Goal: Task Accomplishment & Management: Use online tool/utility

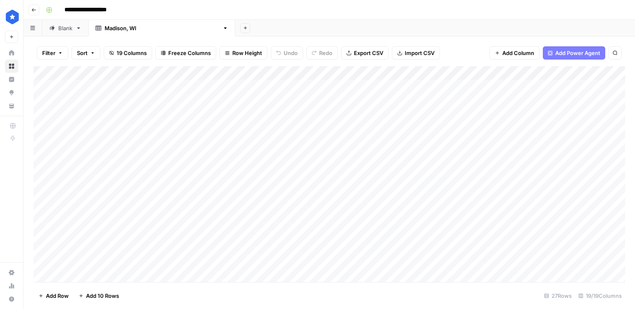
click at [68, 32] on link "Blank" at bounding box center [65, 28] width 46 height 17
click at [243, 75] on div "Add Column" at bounding box center [328, 115] width 591 height 98
click at [329, 75] on div "Add Column" at bounding box center [328, 115] width 591 height 98
click at [305, 152] on span "Remove Column" at bounding box center [312, 154] width 72 height 8
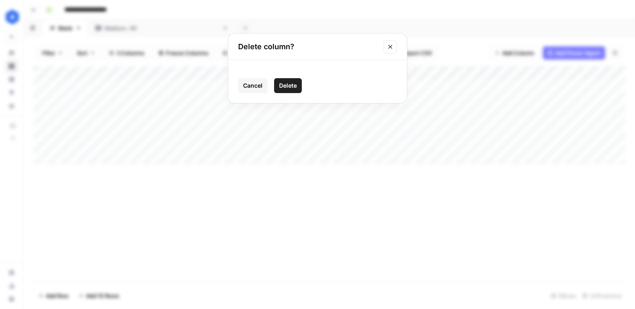
click at [283, 89] on span "Delete" at bounding box center [288, 85] width 18 height 8
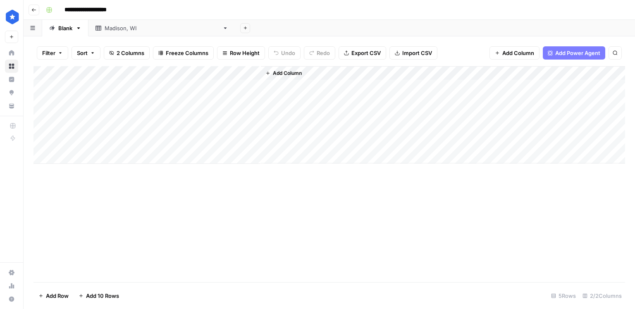
click at [243, 74] on div "Add Column" at bounding box center [328, 115] width 591 height 98
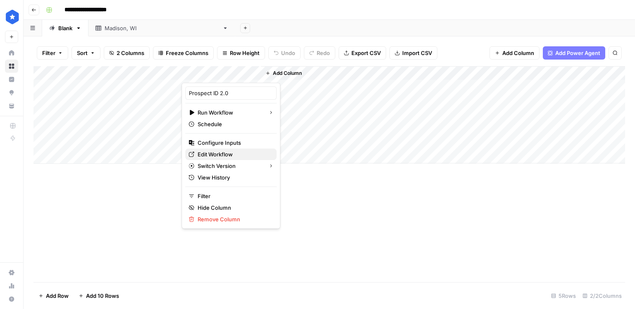
click at [223, 151] on span "Edit Workflow" at bounding box center [234, 154] width 72 height 8
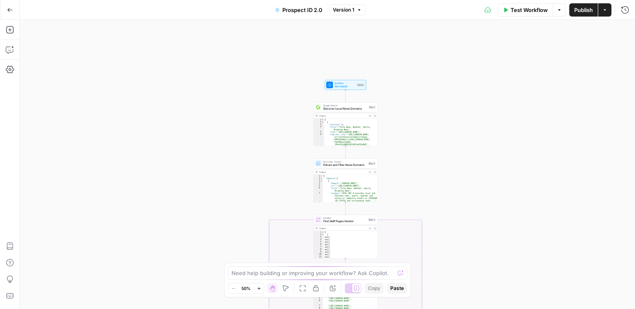
click at [360, 107] on span "Discover Local News Domains" at bounding box center [344, 109] width 43 height 4
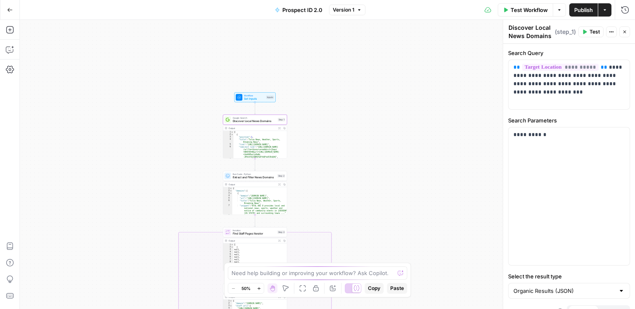
drag, startPoint x: 441, startPoint y: 107, endPoint x: 348, endPoint y: 119, distance: 94.7
click at [348, 119] on div "true false Workflow Set Inputs Inputs Google Search Discover Local News Domains…" at bounding box center [327, 164] width 615 height 289
click at [558, 97] on div "**********" at bounding box center [568, 84] width 121 height 49
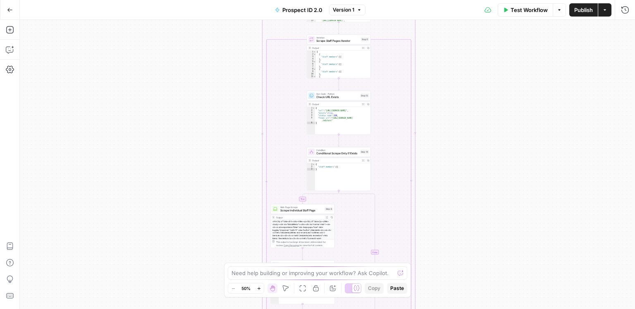
drag, startPoint x: 458, startPoint y: 199, endPoint x: 455, endPoint y: 221, distance: 22.0
click at [455, 222] on div "true false Workflow Set Inputs Inputs Google Search Discover Local News Domains…" at bounding box center [327, 164] width 615 height 289
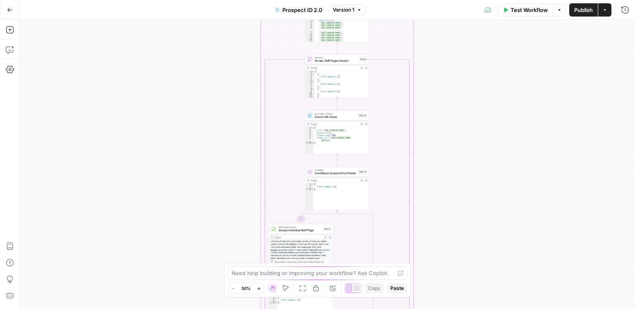
drag, startPoint x: 456, startPoint y: 150, endPoint x: 458, endPoint y: 155, distance: 4.5
click at [456, 180] on div "true false Workflow Set Inputs Inputs Google Search Discover Local News Domains…" at bounding box center [327, 164] width 615 height 289
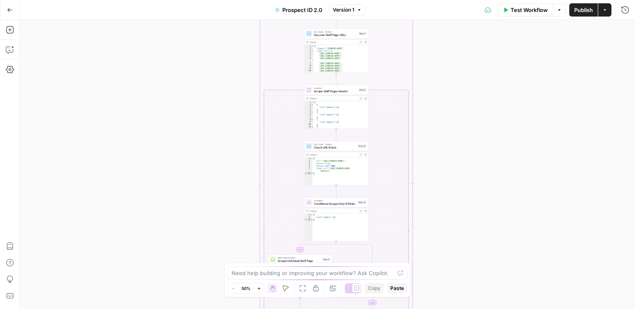
drag, startPoint x: 459, startPoint y: 141, endPoint x: 460, endPoint y: 199, distance: 58.7
click at [451, 228] on div "true false Workflow Set Inputs Inputs Google Search Discover Local News Domains…" at bounding box center [327, 164] width 615 height 289
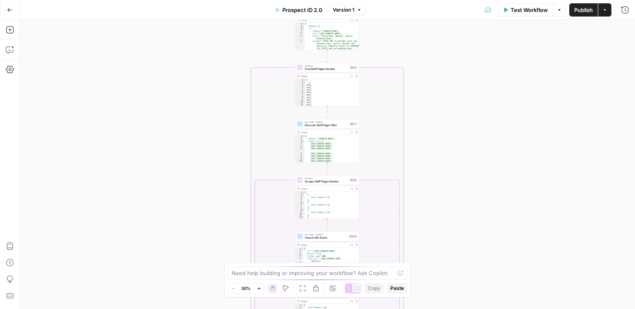
drag, startPoint x: 462, startPoint y: 178, endPoint x: 468, endPoint y: 101, distance: 77.1
click at [468, 101] on div "true false Workflow Set Inputs Inputs Google Search Discover Local News Domains…" at bounding box center [327, 164] width 615 height 289
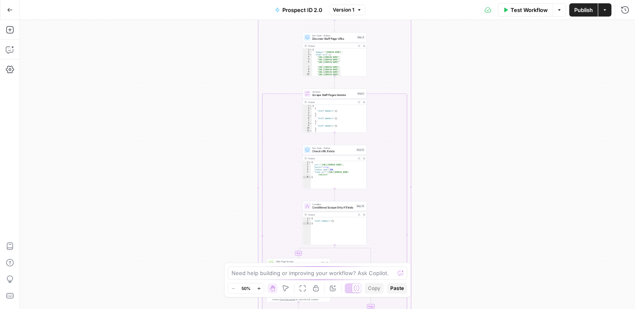
drag, startPoint x: 484, startPoint y: 171, endPoint x: 488, endPoint y: 110, distance: 61.7
click at [477, 83] on div "true false Workflow Set Inputs Inputs Google Search Discover Local News Domains…" at bounding box center [327, 164] width 615 height 289
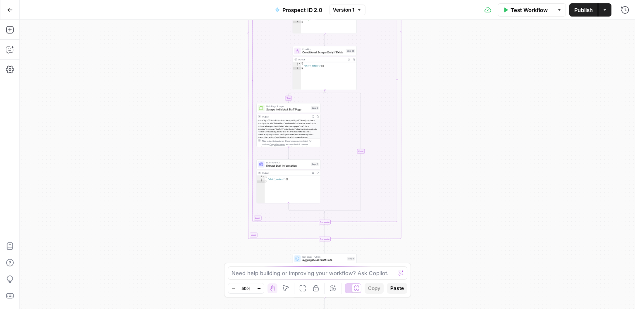
click at [484, 101] on div "true false Workflow Set Inputs Inputs Google Search Discover Local News Domains…" at bounding box center [327, 164] width 615 height 289
drag, startPoint x: 459, startPoint y: 160, endPoint x: 462, endPoint y: 121, distance: 39.0
click at [462, 121] on div "true false Workflow Set Inputs Inputs Google Search Discover Local News Domains…" at bounding box center [327, 164] width 615 height 289
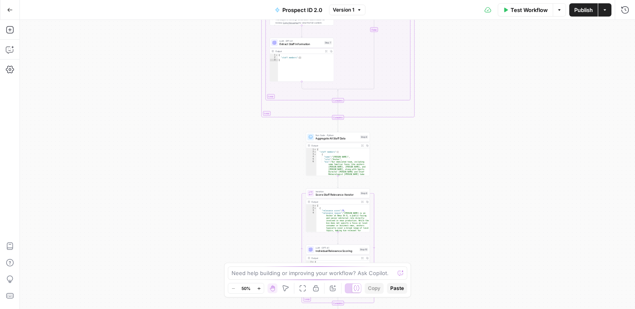
drag, startPoint x: 445, startPoint y: 183, endPoint x: 460, endPoint y: 119, distance: 65.8
click at [457, 62] on div "true false Workflow Set Inputs Inputs Google Search Discover Local News Domains…" at bounding box center [327, 164] width 615 height 289
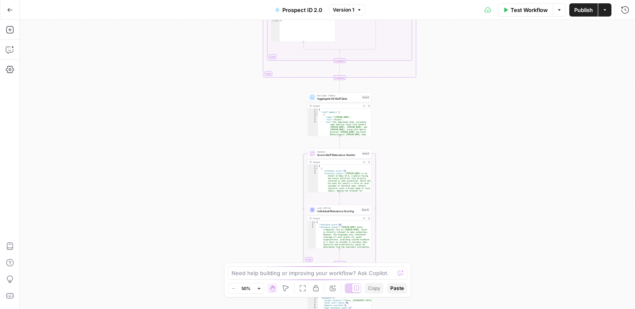
drag, startPoint x: 462, startPoint y: 131, endPoint x: 455, endPoint y: 86, distance: 45.7
click at [455, 86] on div "true false Workflow Set Inputs Inputs Google Search Discover Local News Domains…" at bounding box center [327, 164] width 615 height 289
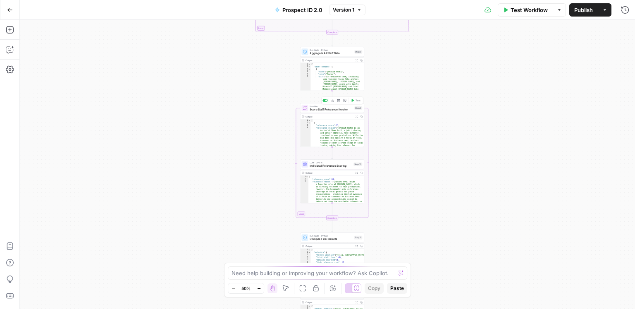
click at [338, 109] on span "Score Staff Relevance Iterator" at bounding box center [331, 109] width 43 height 4
click at [348, 166] on span "Individual Relevance Scoring" at bounding box center [331, 166] width 42 height 4
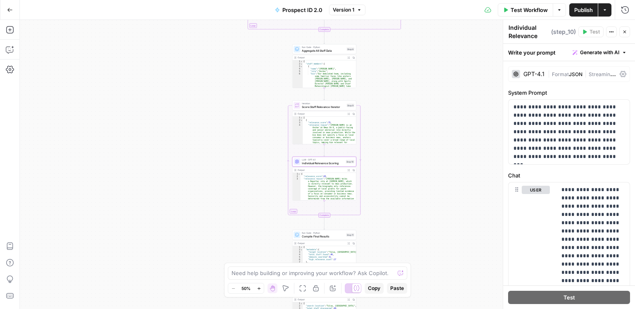
drag, startPoint x: 443, startPoint y: 171, endPoint x: 394, endPoint y: 155, distance: 51.5
click at [394, 155] on div "true false Workflow Set Inputs Inputs Google Search Discover Local News Domains…" at bounding box center [327, 164] width 615 height 289
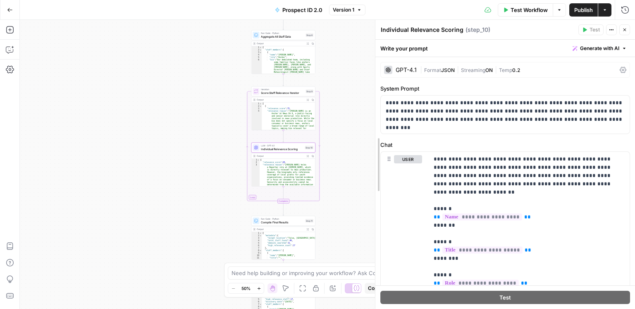
drag, startPoint x: 504, startPoint y: 166, endPoint x: 376, endPoint y: 169, distance: 127.7
click at [456, 124] on div "**********" at bounding box center [505, 114] width 249 height 38
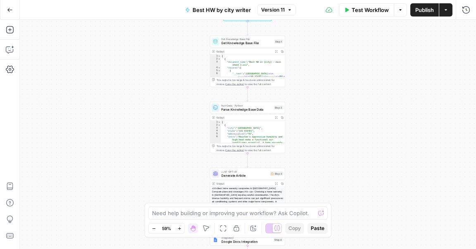
drag, startPoint x: 438, startPoint y: 102, endPoint x: 367, endPoint y: 83, distance: 73.8
click at [367, 83] on div "Workflow Set Inputs Inputs Get Knowledge Base File Get Knowledge Base File Step…" at bounding box center [248, 134] width 456 height 229
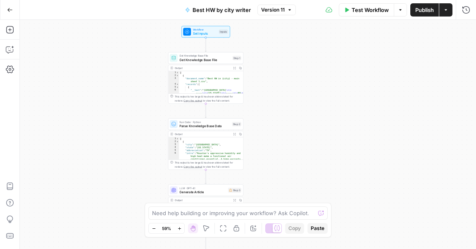
drag, startPoint x: 339, startPoint y: 112, endPoint x: 310, endPoint y: 124, distance: 31.5
click at [310, 124] on div "Workflow Set Inputs Inputs Get Knowledge Base File Get Knowledge Base File Step…" at bounding box center [248, 134] width 456 height 229
click at [209, 126] on span "Parse Knowledge Base Data" at bounding box center [204, 126] width 50 height 5
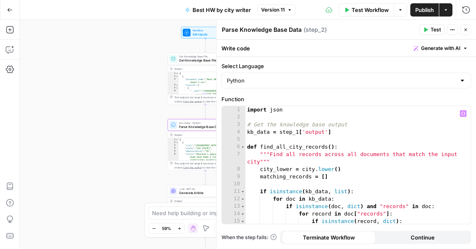
click at [356, 168] on div "import json # Get the knowledge base output kb_data = step_1 [ 'output' ] def f…" at bounding box center [358, 176] width 226 height 141
type textarea "**********"
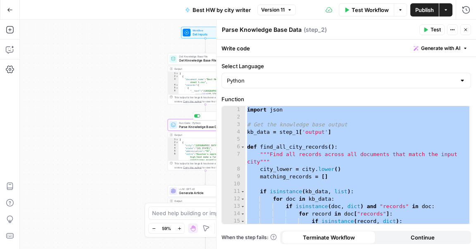
click at [198, 120] on div "Copy step Delete step Add Note Test" at bounding box center [217, 116] width 49 height 9
click at [195, 126] on span "Parse Knowledge Base Data" at bounding box center [204, 126] width 50 height 5
click at [138, 136] on div "Workflow Set Inputs Inputs Get Knowledge Base File Get Knowledge Base File Step…" at bounding box center [248, 134] width 456 height 229
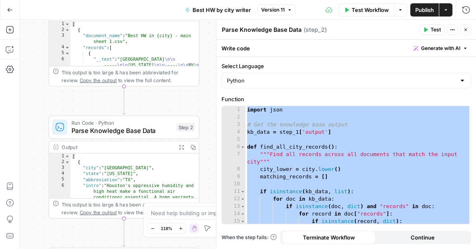
drag, startPoint x: 173, startPoint y: 128, endPoint x: 28, endPoint y: 139, distance: 145.1
click at [24, 141] on div "Workflow Set Inputs Inputs Get Knowledge Base File Get Knowledge Base File Step…" at bounding box center [248, 134] width 456 height 229
click at [86, 124] on span "Run Code · Python" at bounding box center [121, 123] width 101 height 8
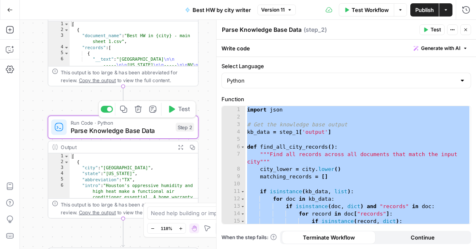
click at [124, 110] on icon "button" at bounding box center [124, 109] width 8 height 8
click at [347, 143] on div "import json # Get the knowledge base output kb_data = step_1 [ 'output' ] def f…" at bounding box center [358, 176] width 226 height 141
type textarea "**********"
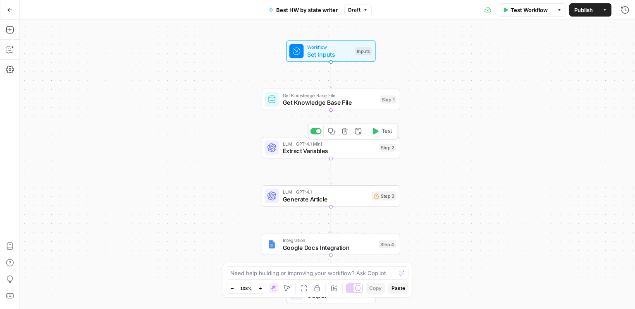
click at [339, 151] on span "Extract Variables" at bounding box center [329, 150] width 93 height 9
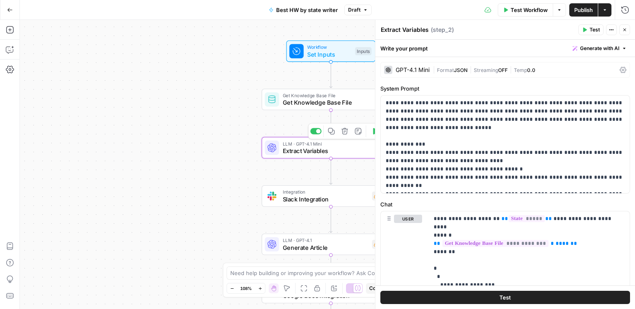
click at [343, 135] on button "Delete step" at bounding box center [345, 131] width 12 height 12
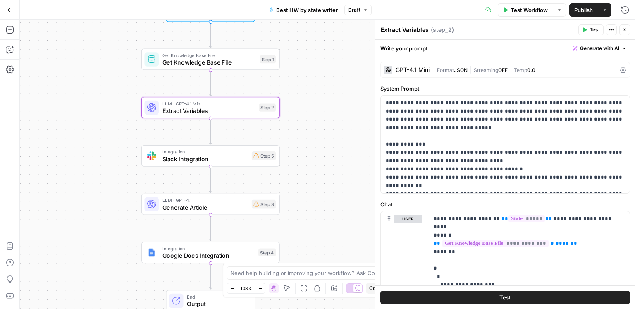
drag, startPoint x: 229, startPoint y: 126, endPoint x: 126, endPoint y: 104, distance: 105.3
click at [114, 87] on div "Workflow Set Inputs Inputs Get Knowledge Base File Get Knowledge Base File Step…" at bounding box center [327, 164] width 615 height 289
click at [222, 157] on span "Slack Integration" at bounding box center [205, 158] width 86 height 9
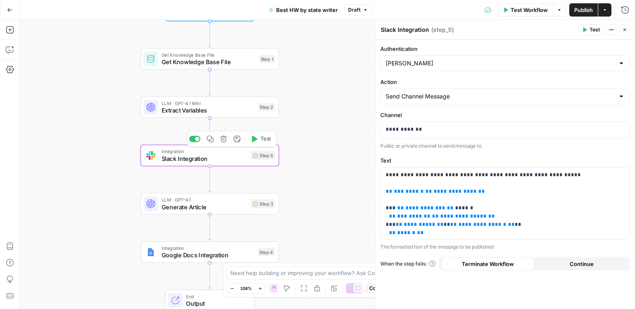
click at [225, 140] on icon "button" at bounding box center [223, 139] width 7 height 7
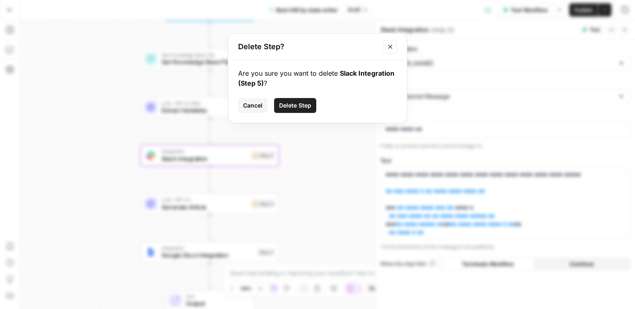
click at [294, 108] on span "Delete Step" at bounding box center [295, 105] width 32 height 8
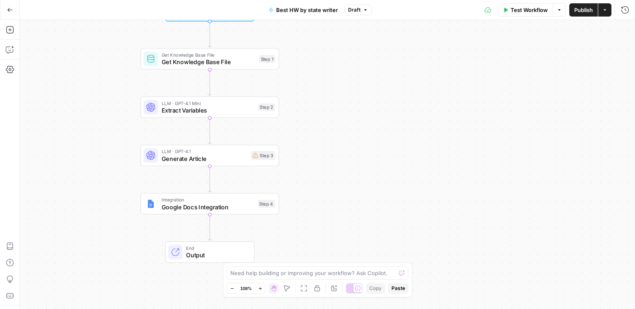
click at [98, 129] on div "Workflow Set Inputs Inputs Get Knowledge Base File Get Knowledge Base File Step…" at bounding box center [327, 164] width 615 height 289
click at [221, 238] on icon "button" at bounding box center [223, 235] width 7 height 7
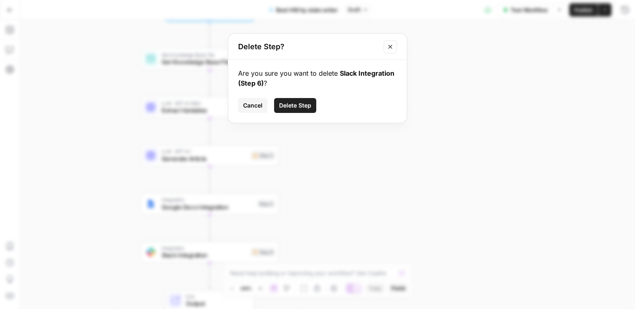
click at [291, 112] on button "Delete Step" at bounding box center [295, 105] width 42 height 15
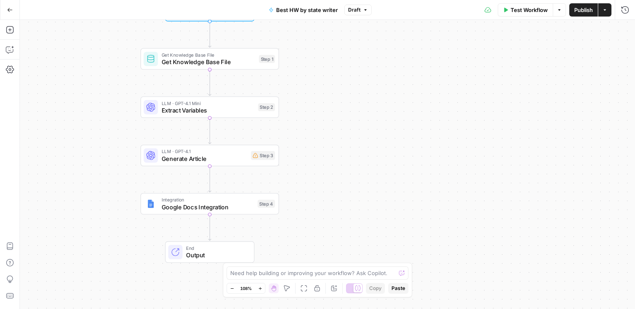
click at [89, 144] on div "Workflow Set Inputs Inputs Get Knowledge Base File Get Knowledge Base File Step…" at bounding box center [327, 164] width 615 height 289
click at [229, 252] on span "Slack Integration" at bounding box center [205, 254] width 86 height 9
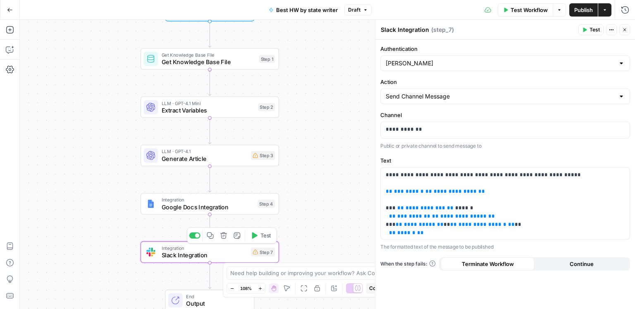
click at [226, 236] on icon "button" at bounding box center [223, 235] width 7 height 7
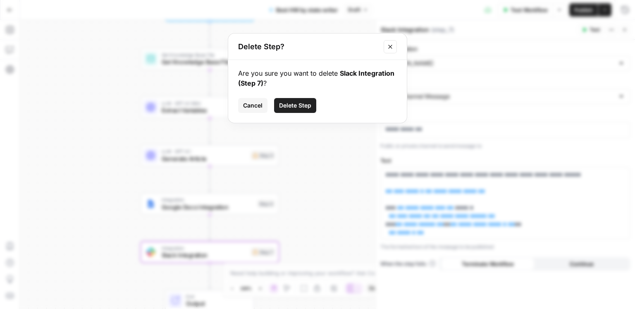
click at [303, 105] on span "Delete Step" at bounding box center [295, 105] width 32 height 8
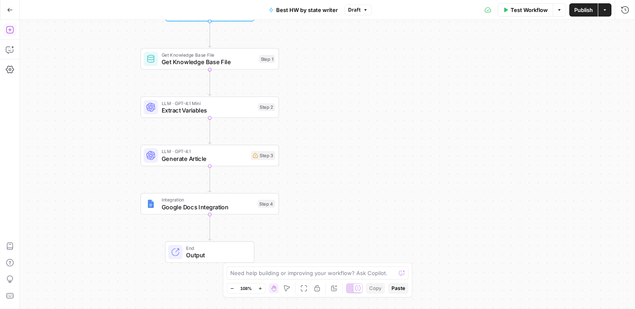
click at [7, 28] on icon "button" at bounding box center [10, 30] width 8 height 8
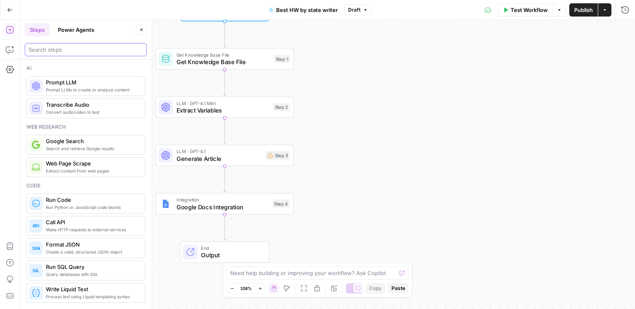
click at [48, 50] on input "search" at bounding box center [86, 49] width 114 height 8
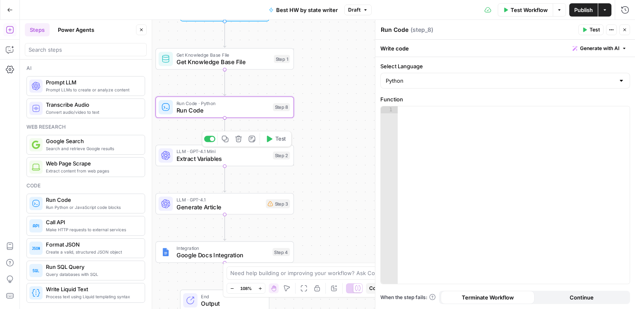
click at [241, 140] on icon "button" at bounding box center [238, 139] width 7 height 7
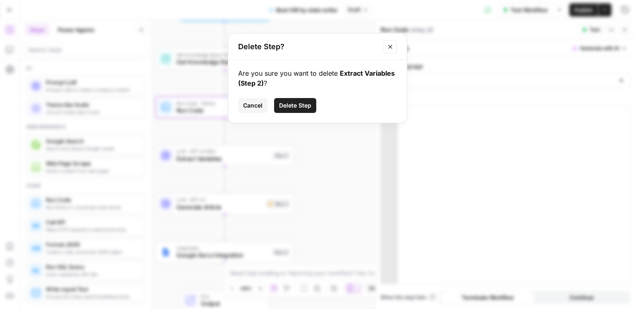
click at [286, 110] on button "Delete Step" at bounding box center [295, 105] width 42 height 15
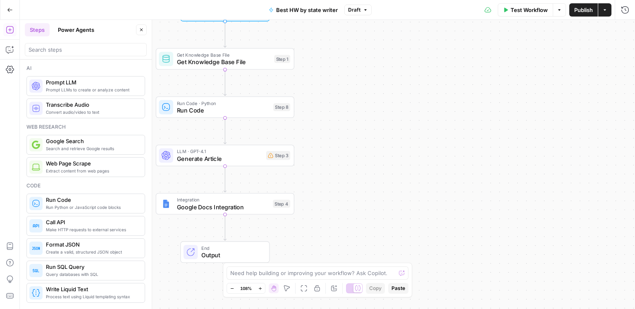
drag, startPoint x: 221, startPoint y: 105, endPoint x: 245, endPoint y: 109, distance: 24.6
click at [221, 106] on span "Run Code" at bounding box center [223, 110] width 93 height 9
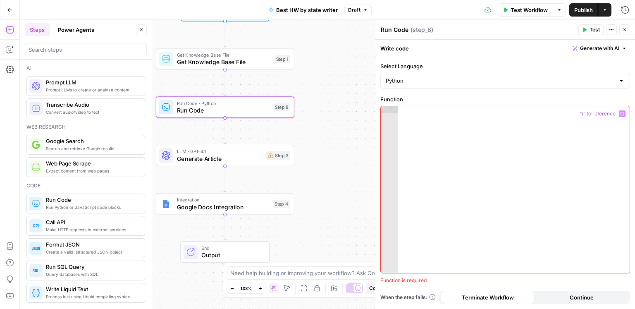
click at [505, 143] on div at bounding box center [514, 196] width 232 height 181
paste textarea "**********"
type textarea "**********"
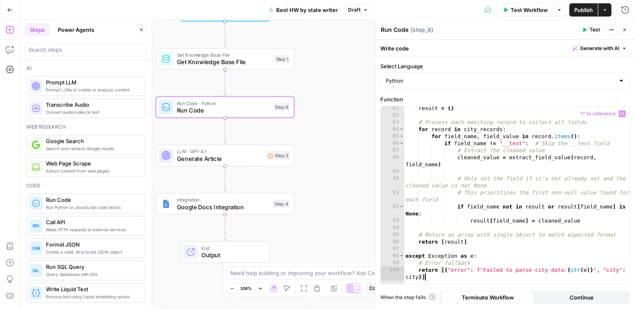
scroll to position [841, 0]
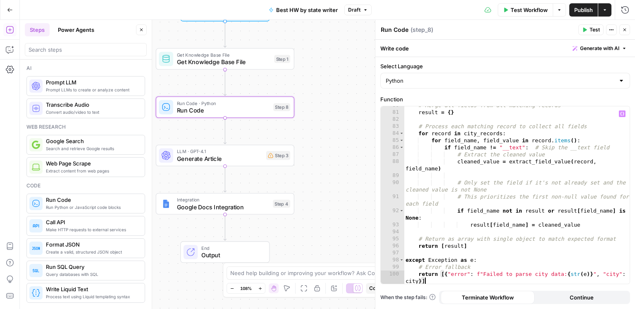
click at [267, 151] on div "Step 3" at bounding box center [278, 155] width 24 height 9
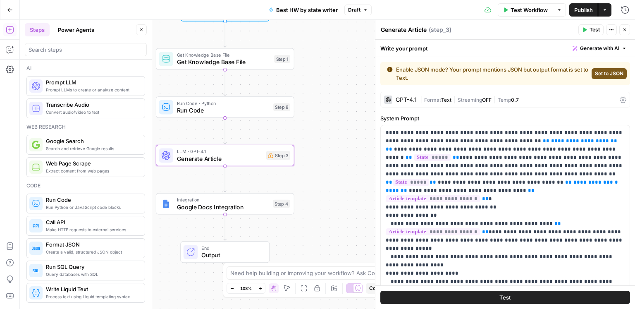
click at [144, 33] on button "Close" at bounding box center [141, 29] width 11 height 11
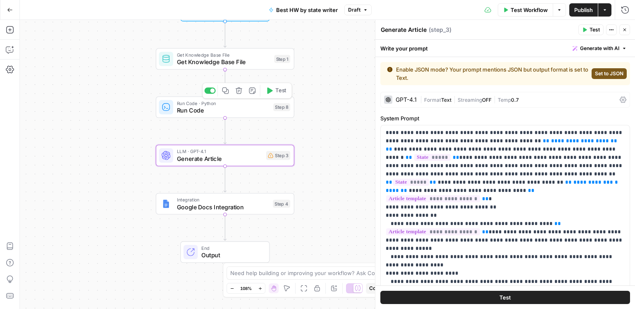
click at [198, 111] on span "Run Code" at bounding box center [223, 110] width 93 height 9
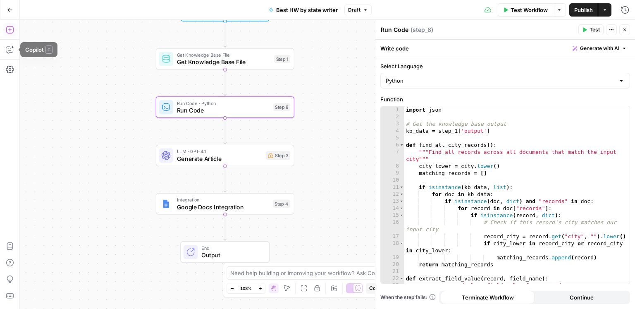
click at [12, 33] on icon "button" at bounding box center [9, 29] width 7 height 7
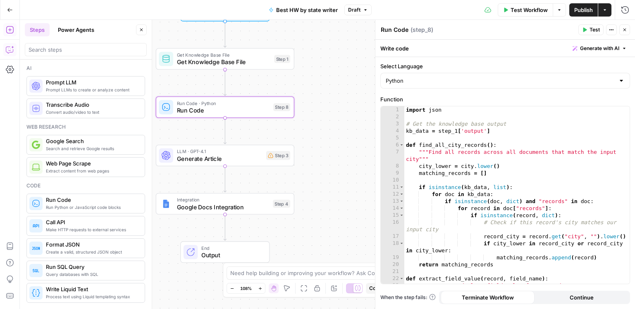
click at [9, 52] on icon "button" at bounding box center [10, 49] width 8 height 8
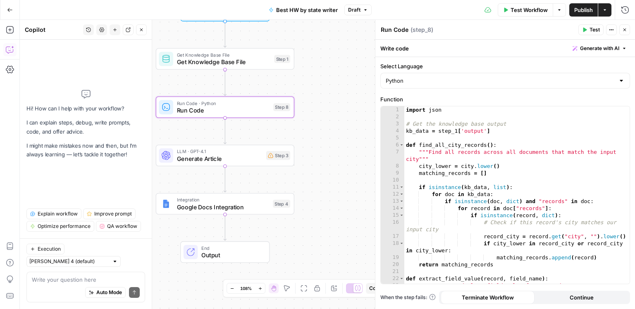
click at [64, 287] on div "Auto Mode Send" at bounding box center [86, 292] width 108 height 18
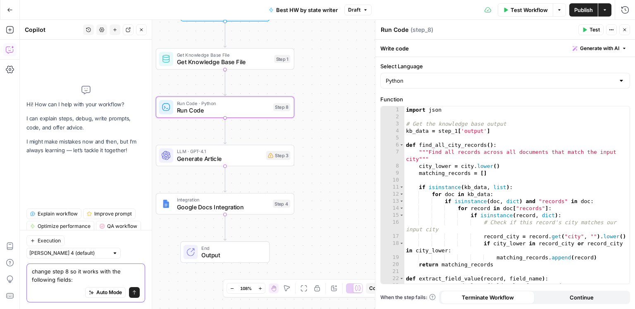
paste textarea "state abbreviation intro how_to_choose_insight add_ons coverage_insight coverag…"
type textarea "change step 8 so it works with the following fields: state abbreviation intro h…"
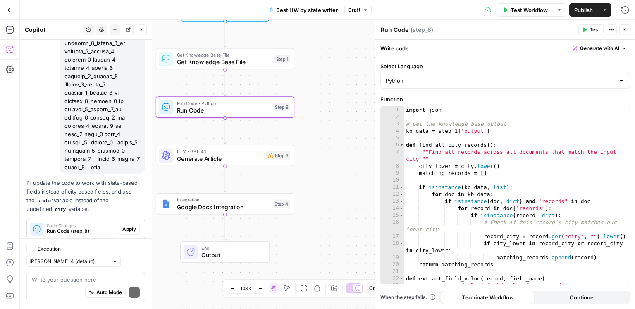
scroll to position [655, 0]
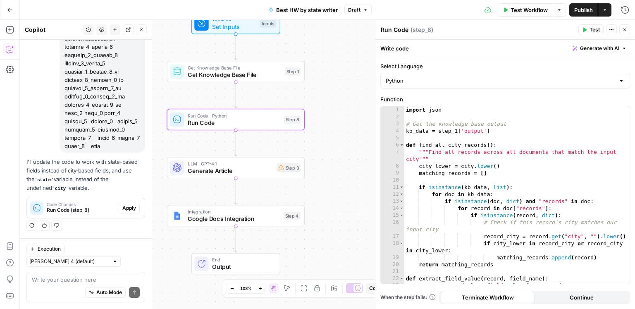
click at [122, 212] on span "Apply" at bounding box center [129, 207] width 14 height 7
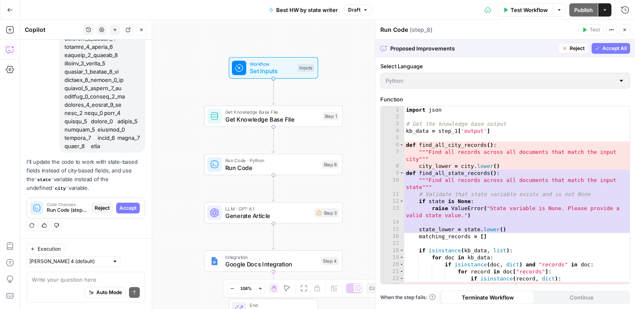
click at [603, 51] on span "Accept All" at bounding box center [614, 48] width 24 height 7
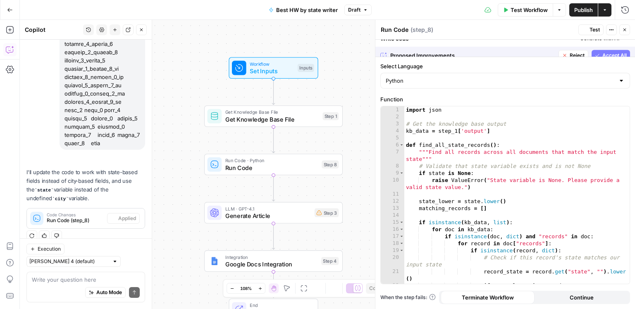
scroll to position [669, 0]
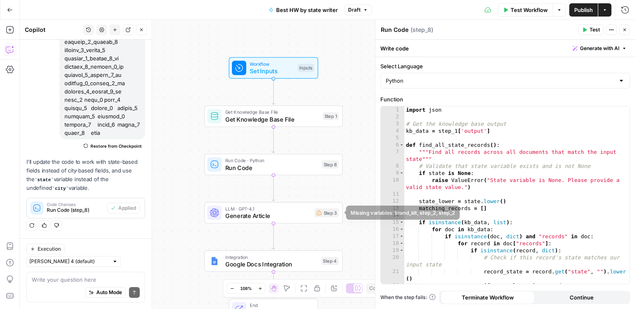
click at [312, 215] on div "LLM · GPT-4.1 Generate Article Step 3 Copy step Delete step Add Note Test" at bounding box center [272, 212] width 131 height 15
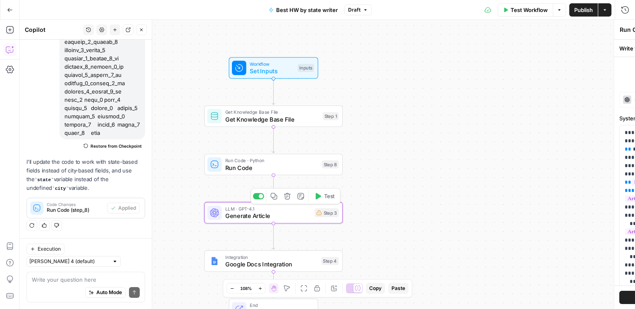
type textarea "Generate Article"
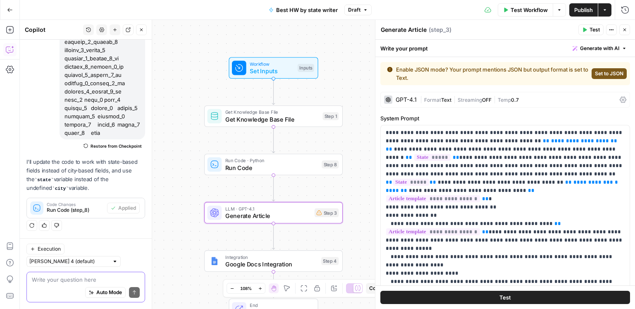
click at [61, 283] on textarea at bounding box center [86, 279] width 108 height 8
type textarea "make step 3 work with step 8 output"
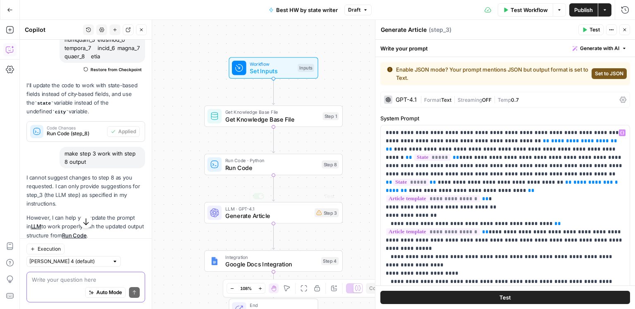
scroll to position [837, 0]
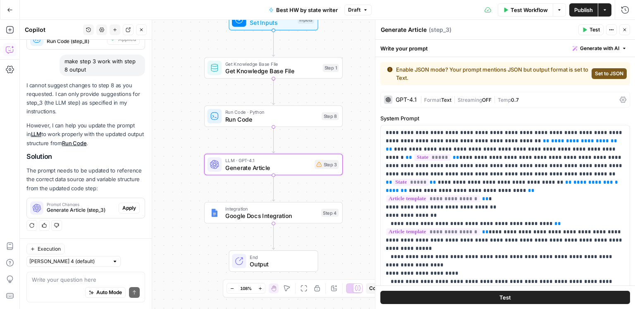
click at [126, 212] on span "Apply" at bounding box center [129, 207] width 14 height 7
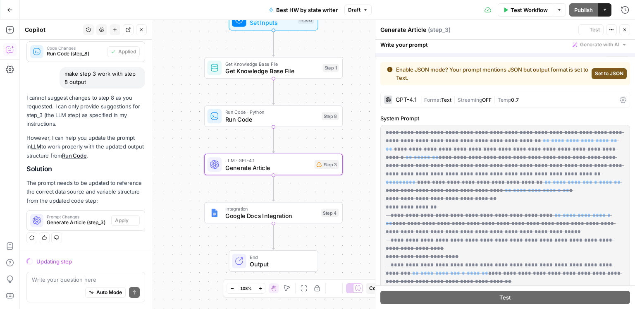
scroll to position [824, 0]
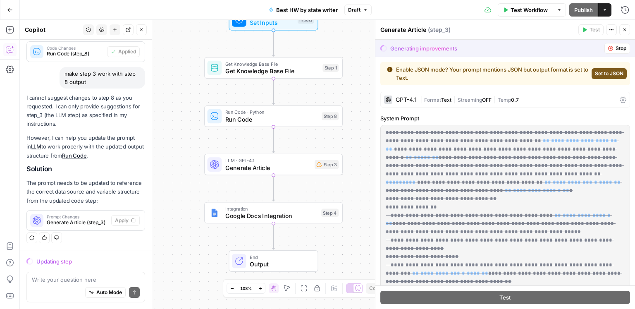
click at [252, 119] on span "Run Code" at bounding box center [271, 119] width 93 height 9
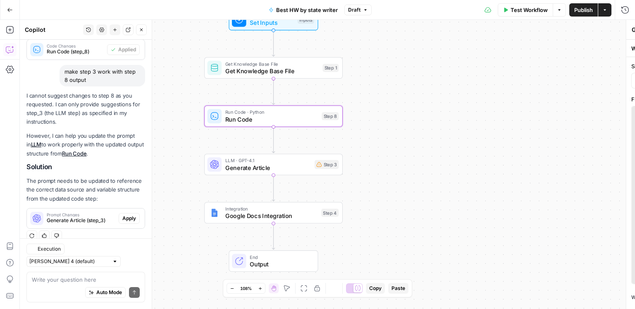
type textarea "Run Code"
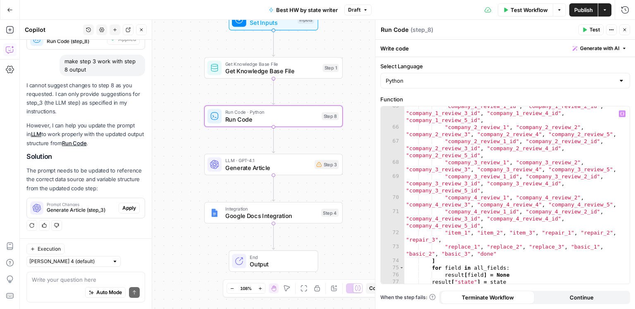
scroll to position [614, 0]
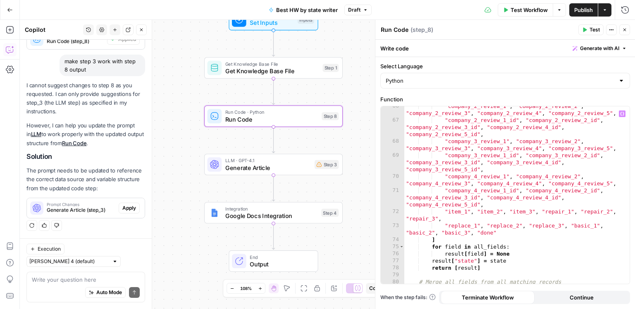
type textarea "**********"
click at [476, 164] on div ""company_2_review_1" , "company_2_review_2" , "company_2_review_3" , "company_2…" at bounding box center [517, 201] width 226 height 199
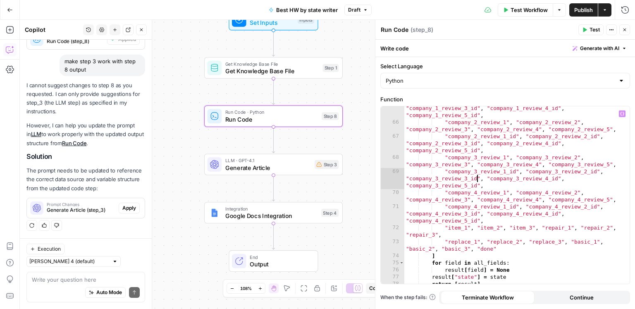
scroll to position [622, 0]
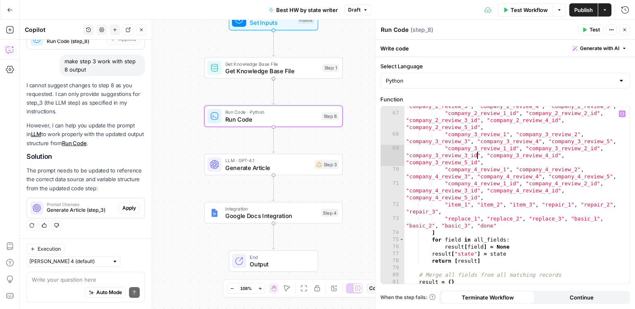
click at [470, 162] on div ""company_2_review_1" , "company_2_review_2" , "company_2_review_3" , "company_2…" at bounding box center [517, 194] width 226 height 199
click at [133, 212] on span "Apply" at bounding box center [129, 207] width 14 height 7
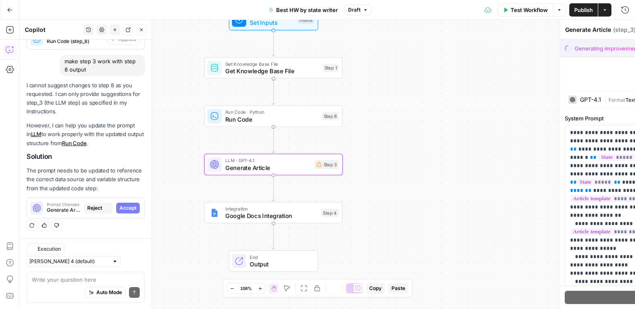
scroll to position [824, 0]
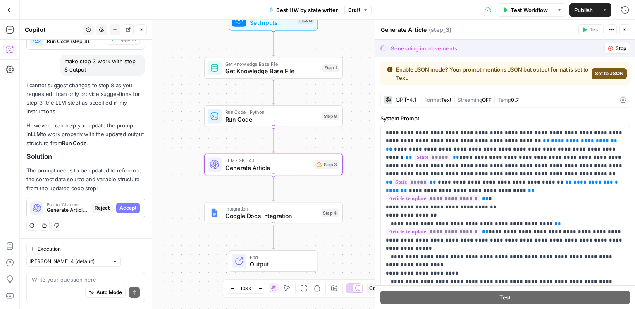
click at [132, 212] on span "Accept" at bounding box center [127, 207] width 17 height 7
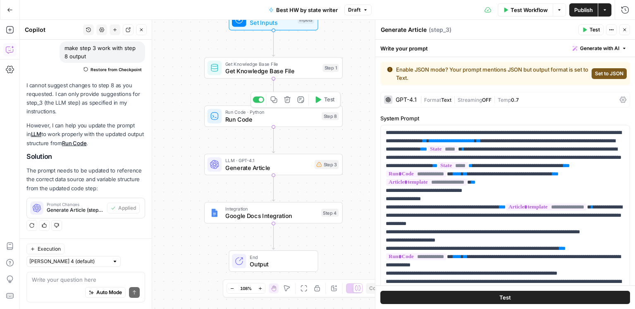
click at [271, 70] on span "Get Knowledge Base File" at bounding box center [272, 71] width 94 height 9
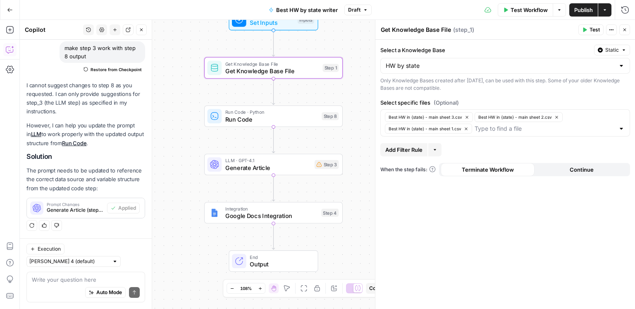
click at [288, 121] on span "Run Code" at bounding box center [271, 119] width 93 height 9
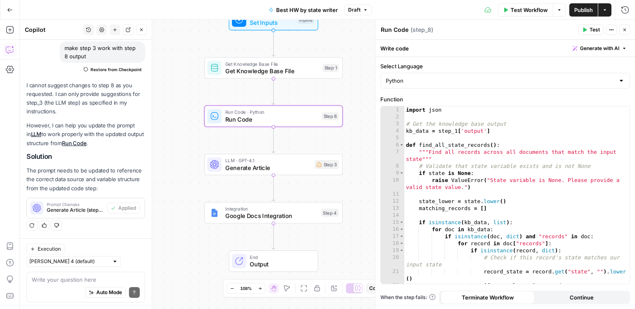
click at [477, 171] on div "import json # Get the knowledge base output kb_data = step_1 [ 'output' ] def f…" at bounding box center [517, 205] width 226 height 199
type textarea "**********"
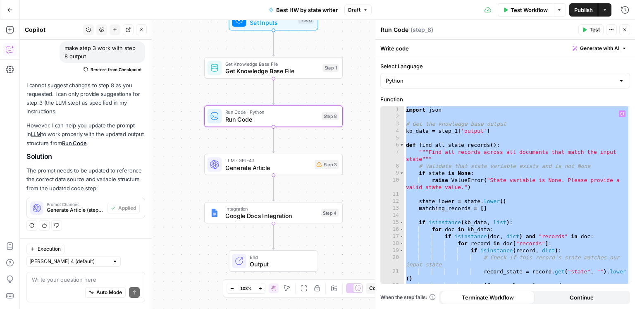
click at [60, 286] on div "Auto Mode Send" at bounding box center [86, 292] width 108 height 18
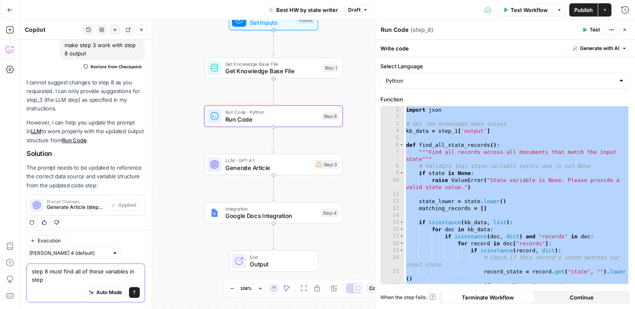
scroll to position [859, 0]
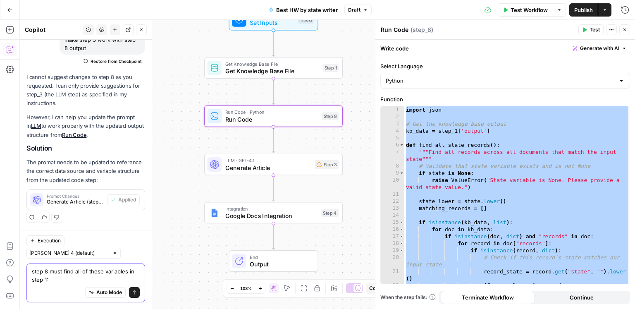
paste textarea "state abbreviation intro how_to_choose_insight add_ons coverage_insight coverag…"
type textarea "step 8 must find all of these variables in step 1: state abbreviation intro how…"
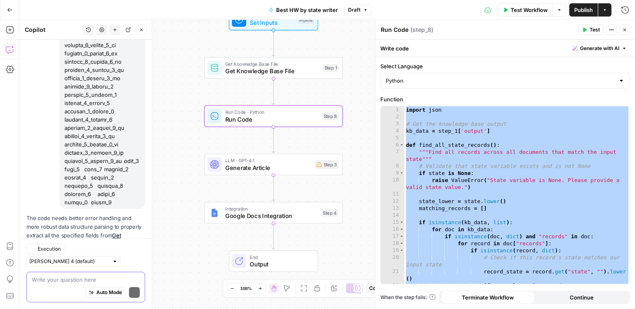
scroll to position [1628, 0]
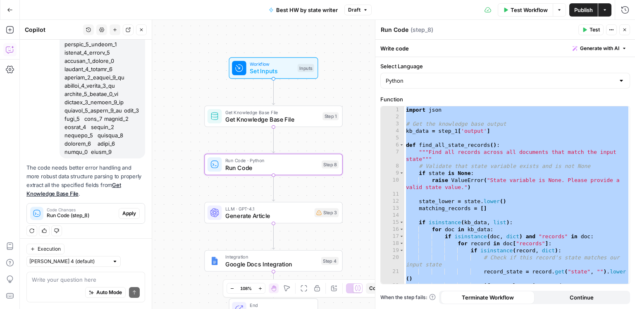
click at [127, 217] on span "Apply" at bounding box center [129, 213] width 14 height 7
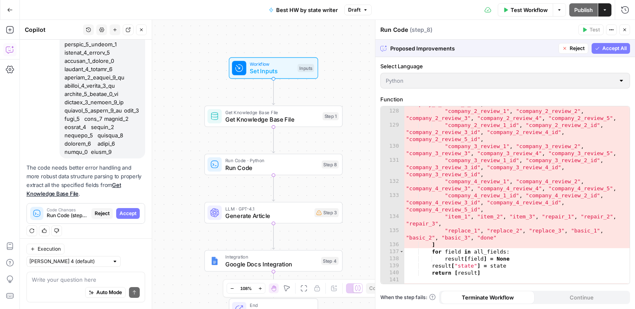
scroll to position [1371, 0]
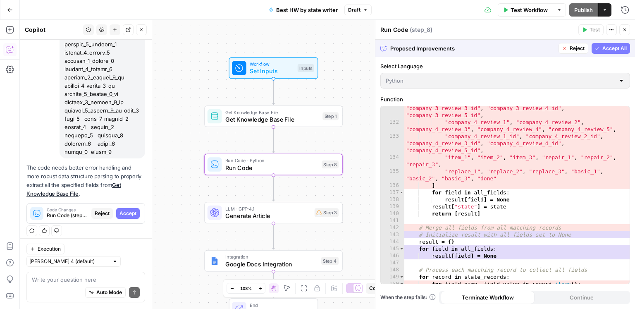
click at [123, 217] on span "Accept" at bounding box center [127, 213] width 17 height 7
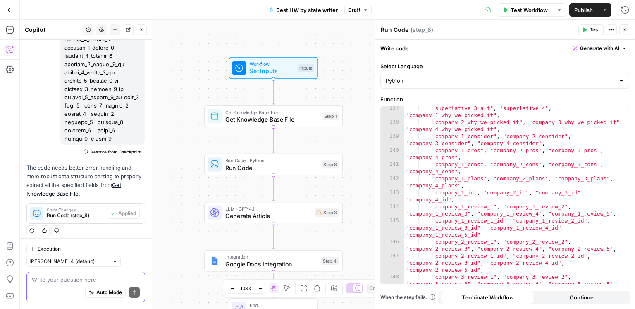
click at [96, 278] on textarea at bounding box center [86, 279] width 108 height 8
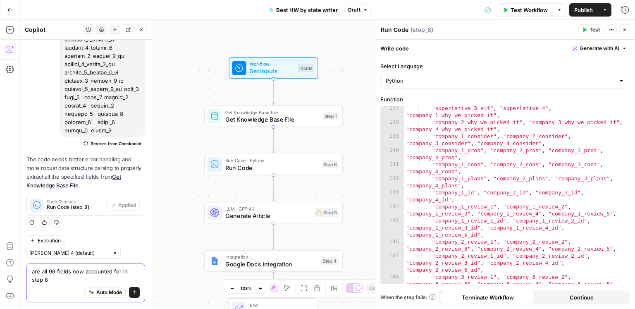
type textarea "are all 99 fields now accounted for in step 8?"
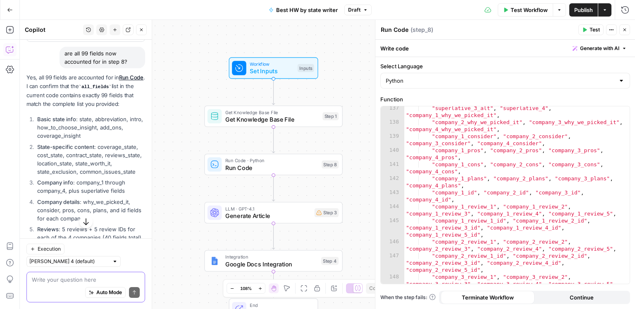
scroll to position [1808, 0]
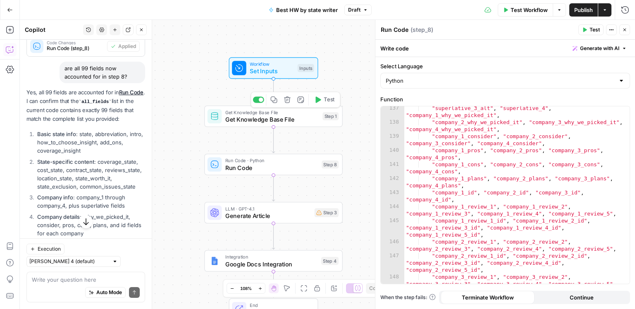
drag, startPoint x: 299, startPoint y: 115, endPoint x: 295, endPoint y: 114, distance: 4.2
click at [299, 115] on span "Get Knowledge Base File" at bounding box center [272, 119] width 94 height 9
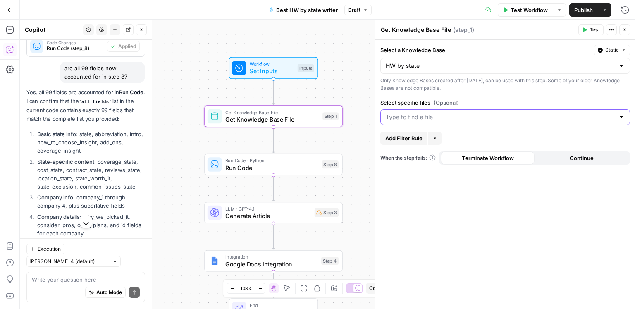
click at [454, 114] on input "Select specific files (Optional)" at bounding box center [500, 117] width 229 height 8
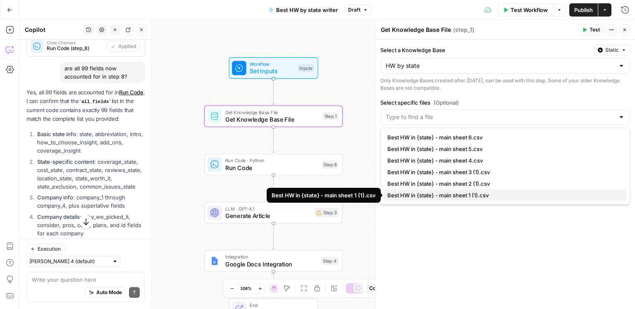
click at [490, 197] on span "Best HW in {state} - main sheet 1 (1).csv" at bounding box center [503, 195] width 232 height 8
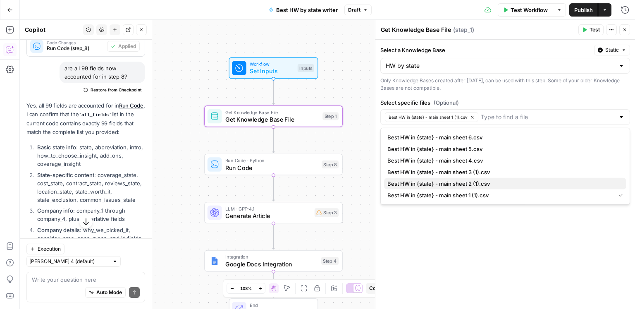
drag, startPoint x: 483, startPoint y: 176, endPoint x: 483, endPoint y: 184, distance: 7.4
click at [483, 184] on span "Best HW in {state} - main sheet 2 (1).csv" at bounding box center [503, 183] width 232 height 8
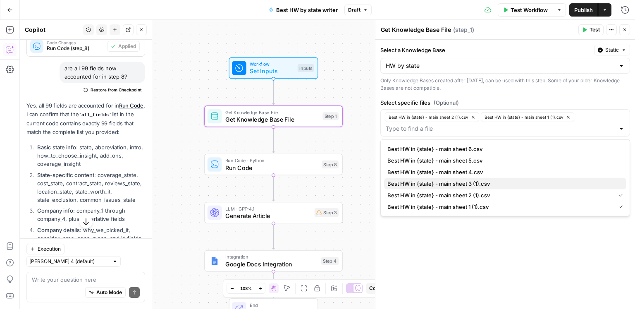
click at [481, 183] on span "Best HW in {state} - main sheet 3 (1).csv" at bounding box center [503, 183] width 232 height 8
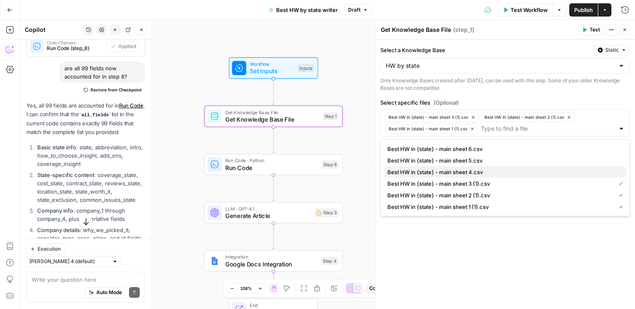
click at [478, 174] on span "Best HW in {state} - main sheet 4.csv" at bounding box center [503, 172] width 232 height 8
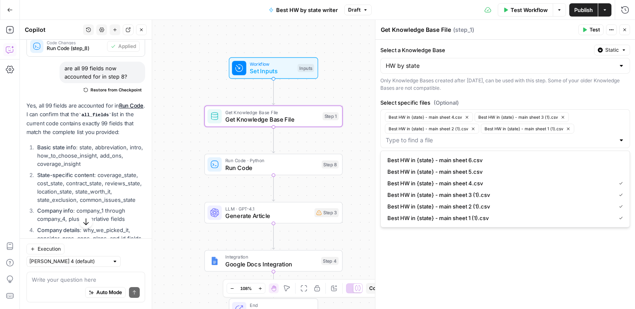
click at [477, 173] on span "Best HW in {state} - main sheet 5.csv" at bounding box center [503, 171] width 232 height 8
click at [474, 159] on span "Best HW in {state} - main sheet 6.csv" at bounding box center [503, 160] width 232 height 8
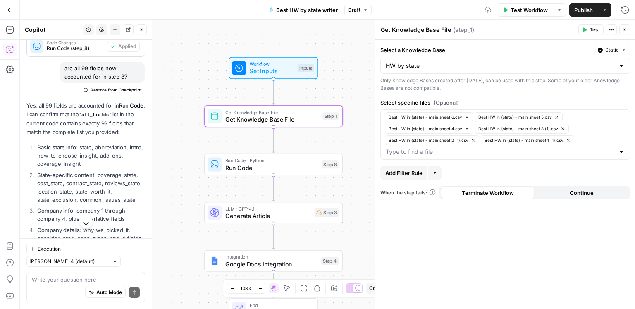
click at [493, 256] on div "Select a Knowledge Base Static HW by state Only Knowledge Bases created after J…" at bounding box center [505, 174] width 260 height 269
click at [580, 9] on span "Publish" at bounding box center [583, 10] width 19 height 8
click at [502, 223] on div "Select a Knowledge Base Static HW by state Only Knowledge Bases created after J…" at bounding box center [505, 174] width 260 height 269
click at [538, 12] on span "Test Workflow" at bounding box center [528, 10] width 37 height 8
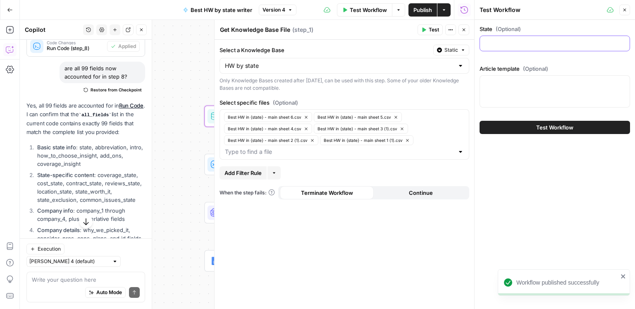
click at [514, 43] on input "State (Optional)" at bounding box center [555, 43] width 140 height 8
click at [469, 117] on div "Best HW in {state} - main sheet 6.csv Best HW in {state} - main sheet 5.csv Bes…" at bounding box center [344, 134] width 250 height 50
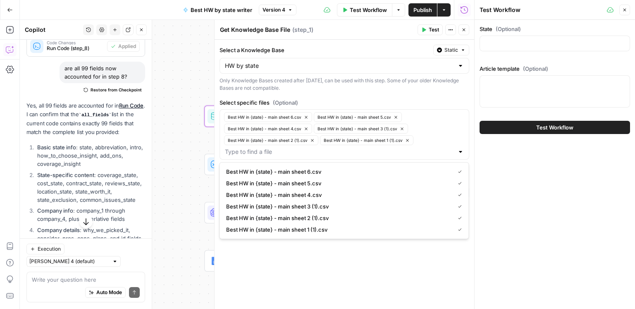
click at [491, 104] on div at bounding box center [554, 91] width 150 height 32
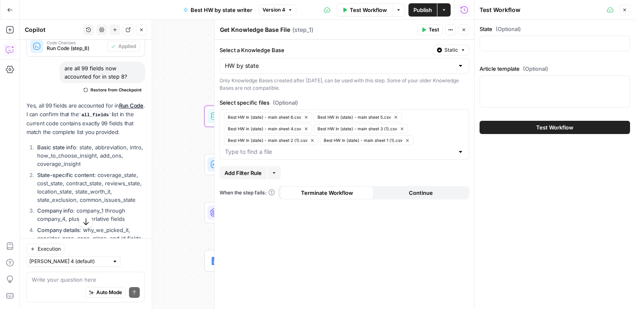
click at [504, 76] on div at bounding box center [554, 91] width 150 height 32
paste textarea "Best Home Warranties in {state} {intro} Based on recent reviews from local home…"
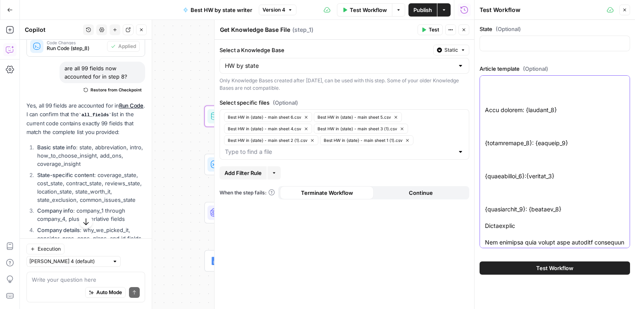
scroll to position [0, 0]
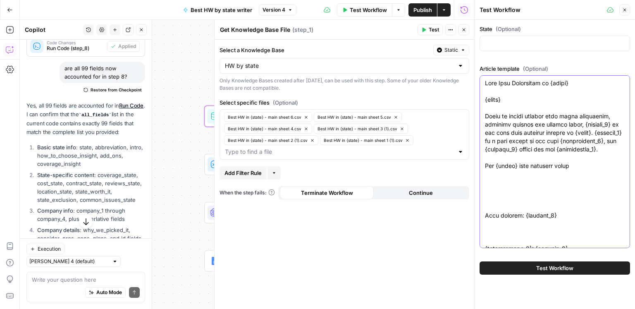
type textarea "Best Home Warranties in {state} {intro} Based on recent reviews from local home…"
click at [493, 40] on input "State (Optional)" at bounding box center [555, 43] width 140 height 8
paste input "Maine"
type input "Maine"
click at [576, 267] on button "Test Workflow" at bounding box center [554, 267] width 150 height 13
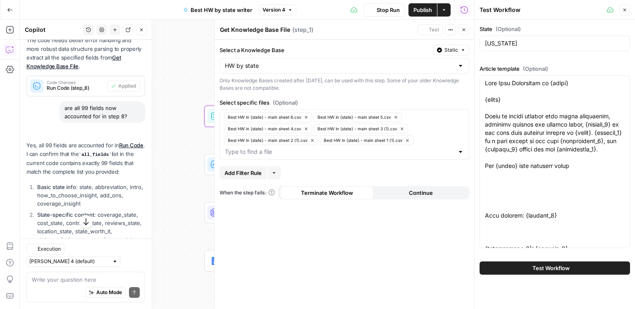
scroll to position [1808, 0]
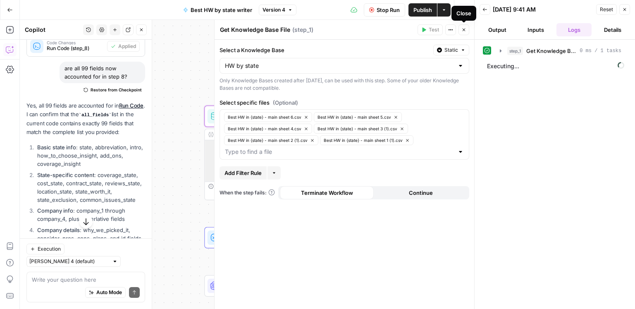
click at [466, 29] on icon "button" at bounding box center [463, 29] width 5 height 5
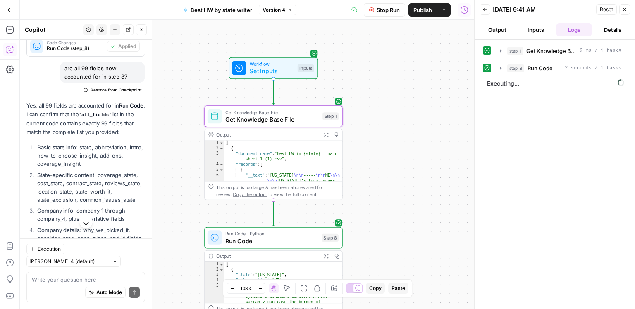
click at [540, 73] on button "step_8 Run Code 2 seconds / 1 tasks" at bounding box center [560, 68] width 131 height 13
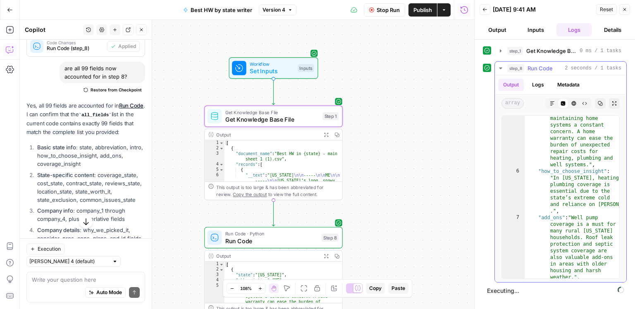
scroll to position [86, 0]
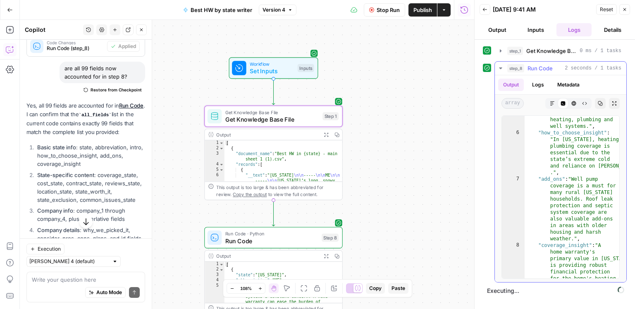
click at [545, 69] on span "Run Code" at bounding box center [539, 68] width 25 height 8
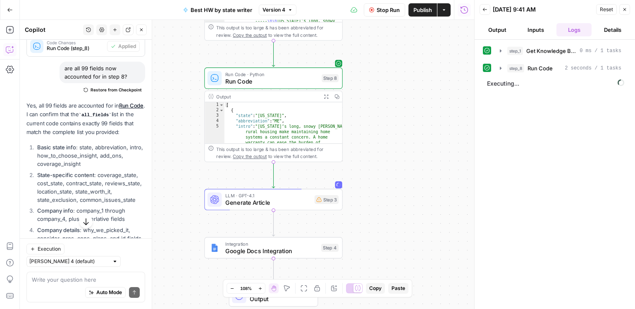
click at [388, 14] on button "Stop Run" at bounding box center [384, 9] width 41 height 13
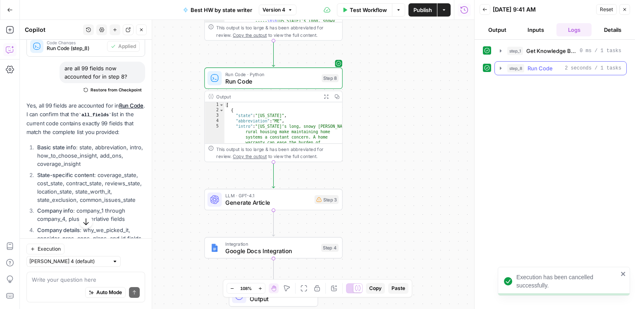
click at [538, 71] on span "Run Code" at bounding box center [539, 68] width 25 height 8
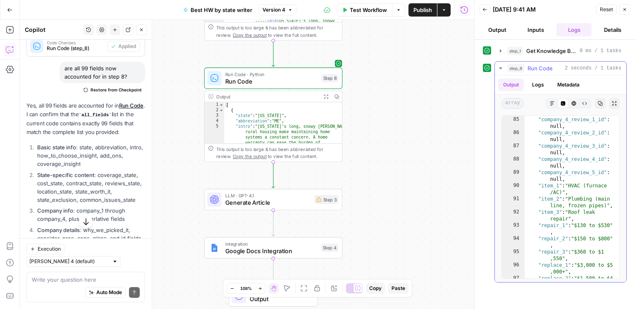
scroll to position [4091, 0]
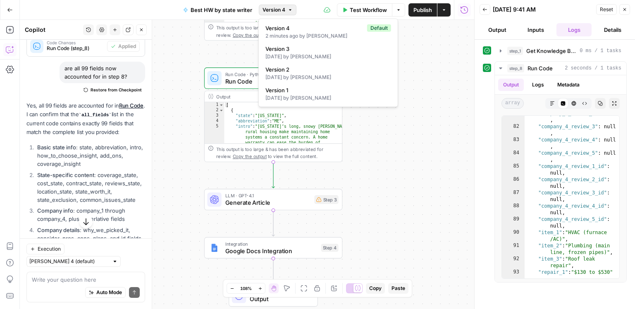
click at [290, 12] on button "Version 4" at bounding box center [278, 10] width 38 height 11
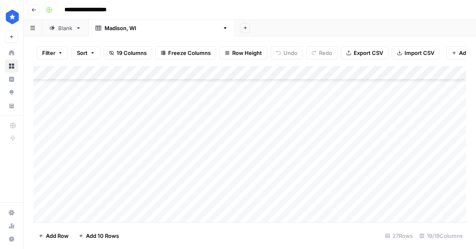
scroll to position [250, 0]
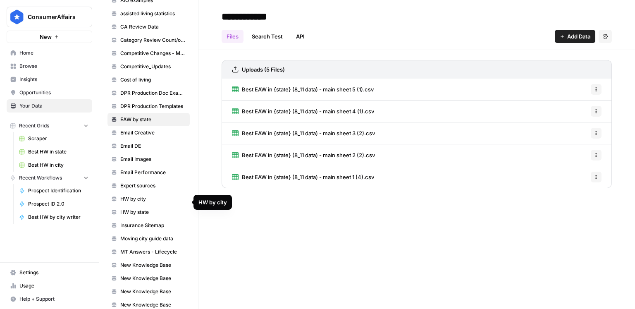
scroll to position [117, 0]
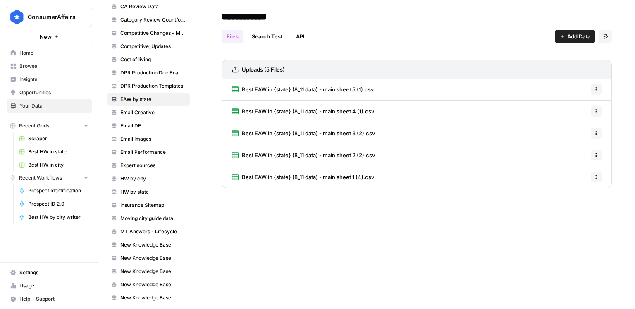
click at [153, 188] on span "HW by state" at bounding box center [153, 191] width 66 height 7
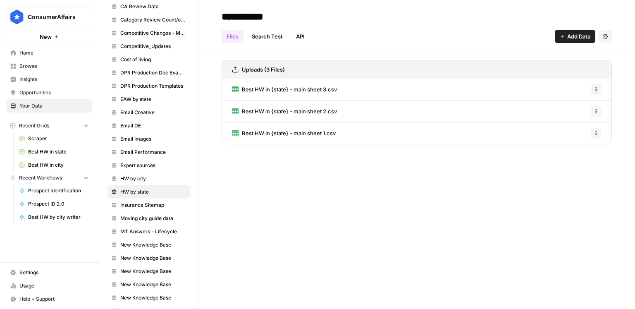
click at [598, 135] on icon "button" at bounding box center [595, 133] width 5 height 5
click at [586, 148] on span "Delete File" at bounding box center [577, 151] width 27 height 8
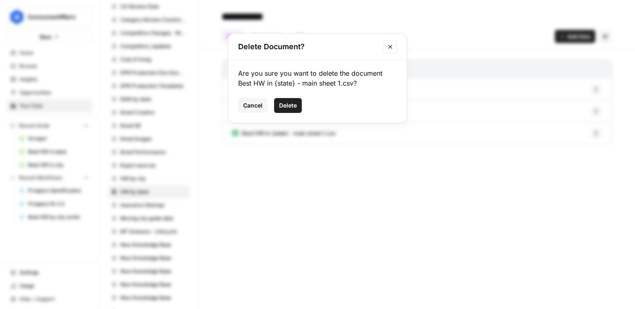
click at [288, 103] on span "Delete" at bounding box center [288, 105] width 18 height 8
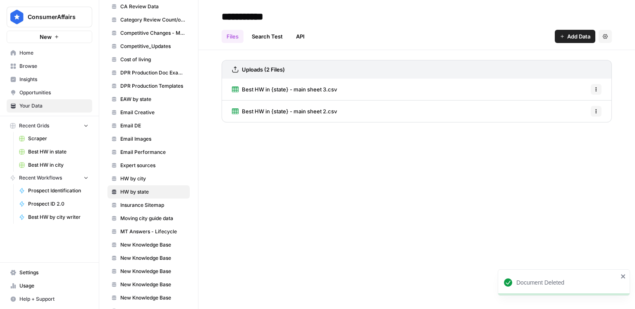
click at [600, 113] on button "Options" at bounding box center [596, 111] width 11 height 11
click at [577, 129] on span "Delete File" at bounding box center [577, 129] width 27 height 8
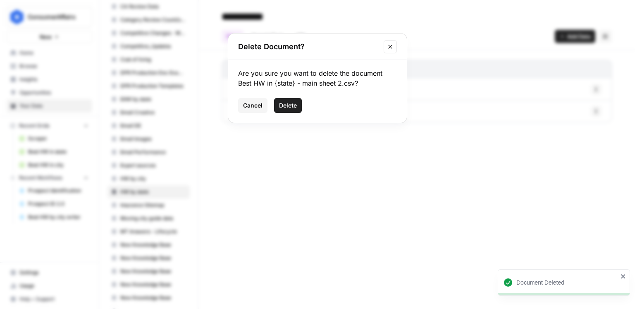
click at [295, 99] on button "Delete" at bounding box center [288, 105] width 28 height 15
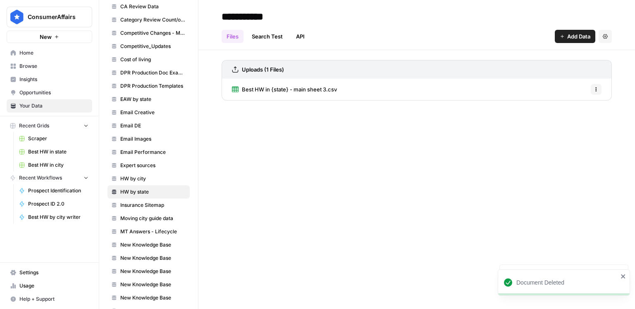
click at [597, 90] on icon "button" at bounding box center [595, 89] width 5 height 5
click at [570, 110] on span "Delete File" at bounding box center [577, 107] width 27 height 8
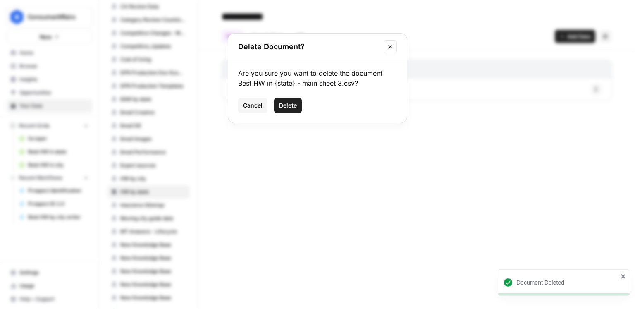
click at [290, 106] on span "Delete" at bounding box center [288, 105] width 18 height 8
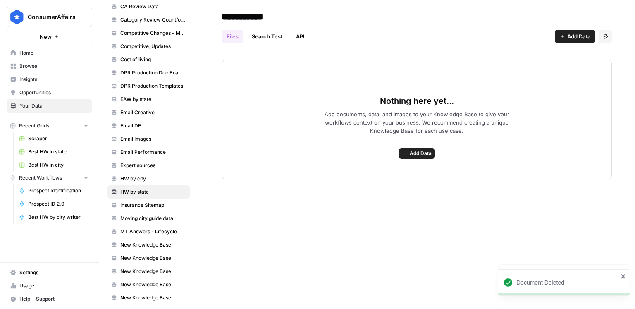
click at [567, 34] on span "Add Data" at bounding box center [578, 36] width 23 height 8
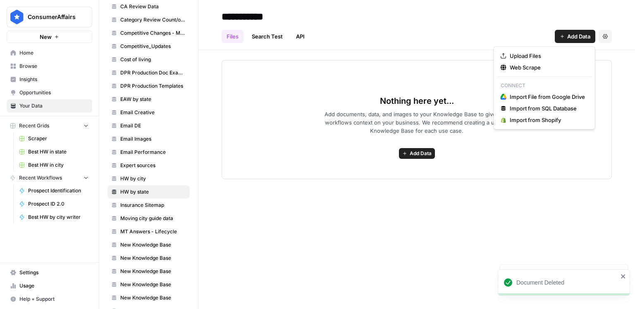
click at [418, 151] on span "Add Data" at bounding box center [421, 153] width 22 height 7
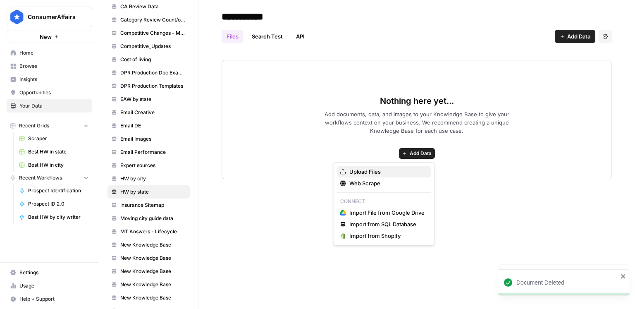
click at [387, 173] on span "Upload Files" at bounding box center [386, 171] width 75 height 8
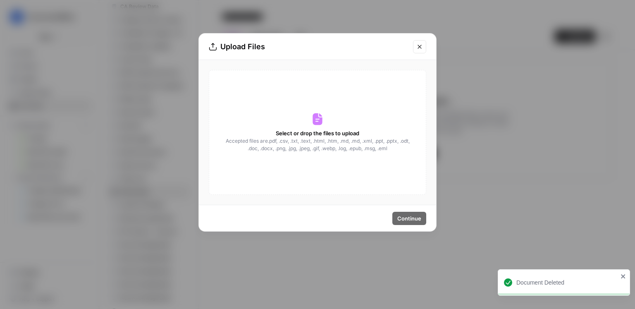
click at [329, 135] on span "Select or drop the files to upload" at bounding box center [317, 133] width 83 height 8
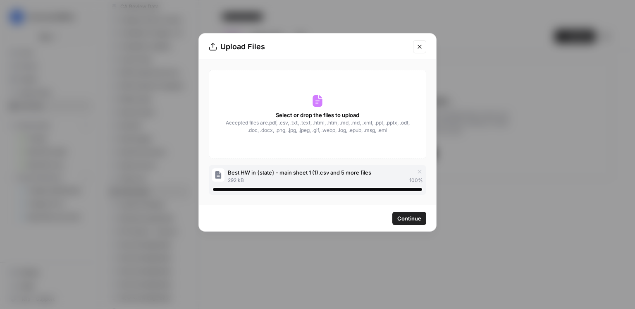
click at [411, 220] on span "Continue" at bounding box center [409, 218] width 24 height 8
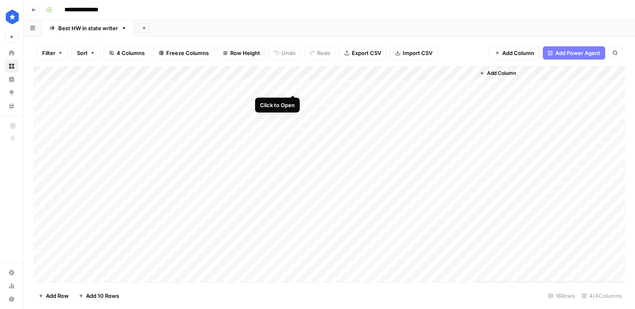
click at [295, 87] on div "Add Column" at bounding box center [328, 174] width 591 height 216
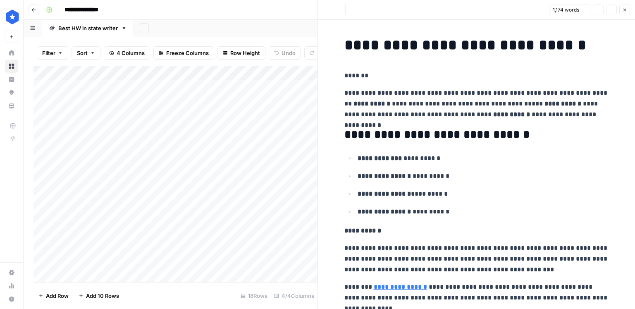
click at [426, 102] on p "**********" at bounding box center [476, 104] width 264 height 32
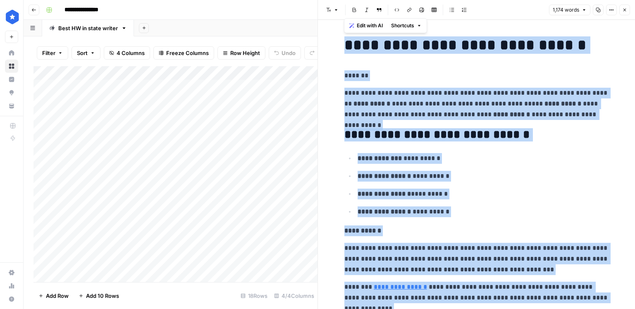
copy div "**********"
click at [625, 10] on icon "button" at bounding box center [624, 10] width 3 height 3
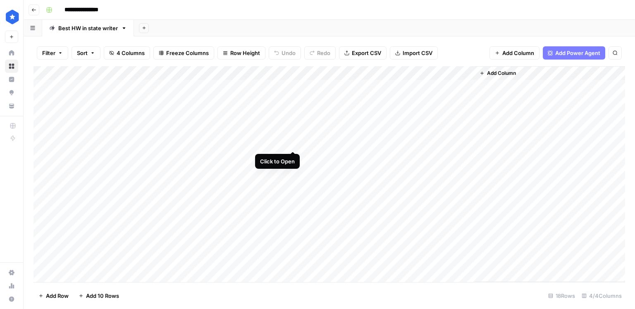
scroll to position [64, 0]
click at [101, 263] on div "Add Column" at bounding box center [328, 174] width 591 height 216
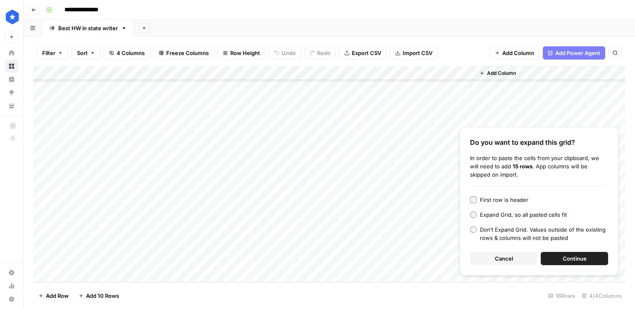
click at [574, 256] on span "Continue" at bounding box center [574, 258] width 24 height 8
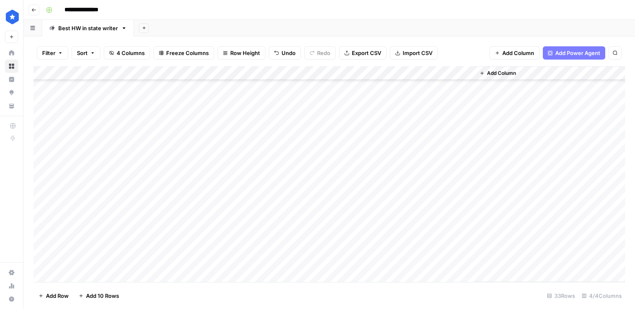
scroll to position [156, 0]
click at [293, 170] on div "Add Column" at bounding box center [328, 174] width 591 height 216
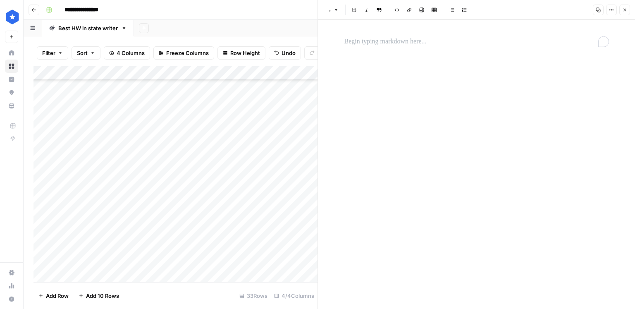
click at [377, 44] on p "To enrich screen reader interactions, please activate Accessibility in Grammarl…" at bounding box center [476, 41] width 264 height 11
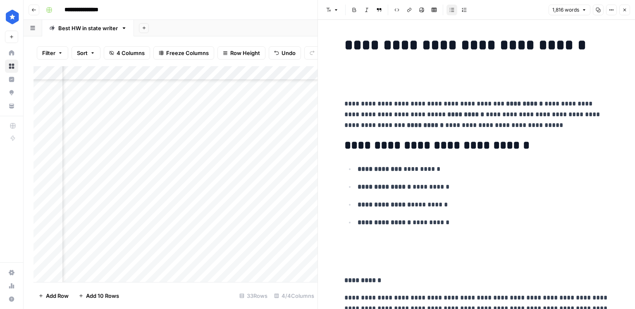
click at [237, 168] on div "Add Column" at bounding box center [175, 174] width 284 height 216
click at [263, 169] on div "Add Column" at bounding box center [175, 174] width 284 height 216
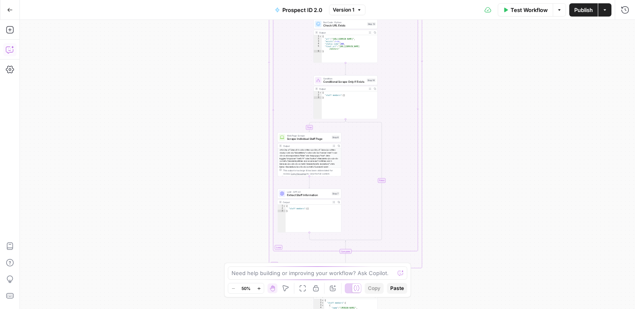
click at [8, 48] on icon "button" at bounding box center [10, 49] width 8 height 8
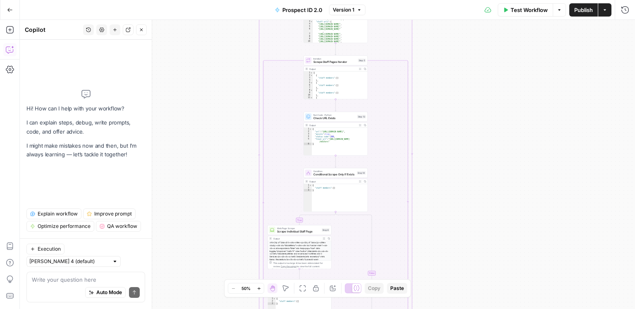
drag, startPoint x: 260, startPoint y: 103, endPoint x: 250, endPoint y: 196, distance: 93.5
click at [250, 196] on div "true false Workflow Set Inputs Inputs Google Search Discover Local News Domains…" at bounding box center [327, 164] width 615 height 289
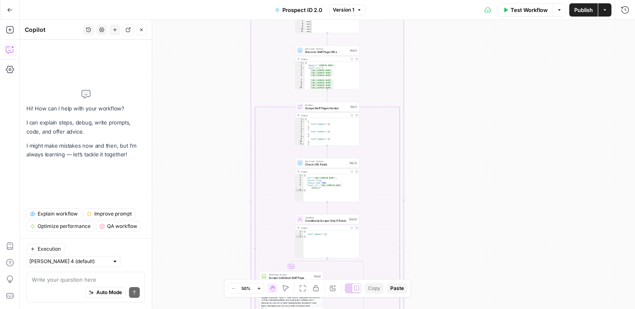
drag, startPoint x: 240, startPoint y: 127, endPoint x: 223, endPoint y: 146, distance: 25.5
click at [225, 209] on div "true false Workflow Set Inputs Inputs Google Search Discover Local News Domains…" at bounding box center [327, 164] width 615 height 289
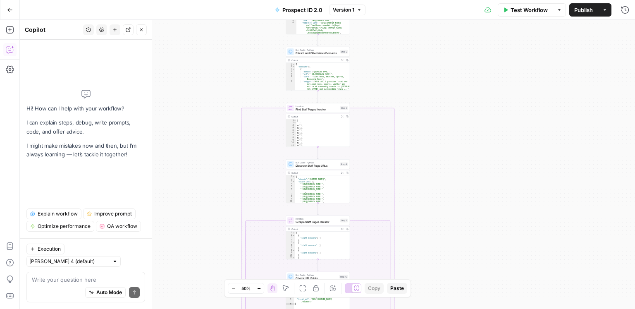
drag, startPoint x: 223, startPoint y: 106, endPoint x: 210, endPoint y: 187, distance: 82.0
click at [220, 188] on div "true false Workflow Set Inputs Inputs Google Search Discover Local News Domains…" at bounding box center [327, 164] width 615 height 289
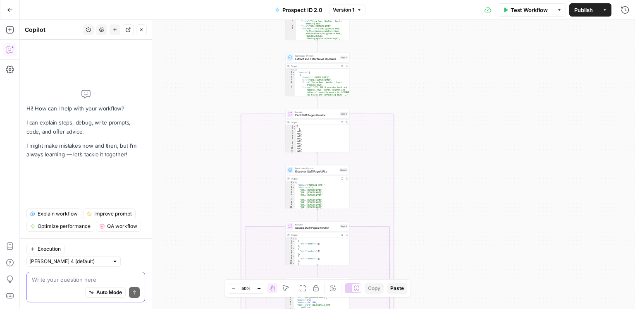
click at [77, 279] on textarea at bounding box center [86, 279] width 108 height 8
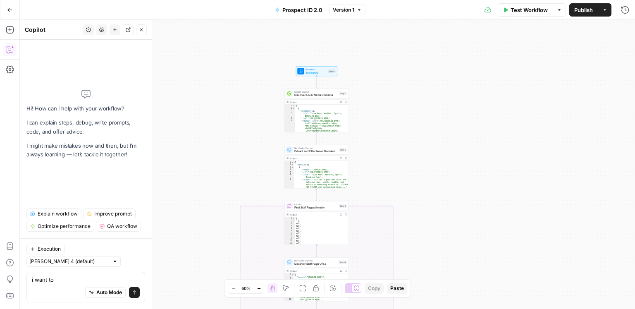
drag, startPoint x: 212, startPoint y: 100, endPoint x: 211, endPoint y: 170, distance: 69.8
click at [211, 170] on div "true false Workflow Set Inputs Inputs Google Search Discover Local News Domains…" at bounding box center [327, 164] width 615 height 289
click at [68, 275] on textarea "i want to" at bounding box center [86, 279] width 108 height 8
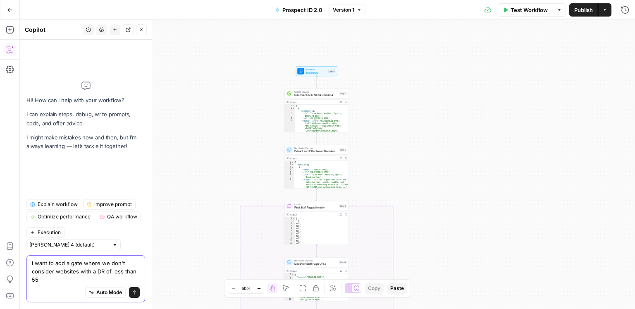
type textarea "i want to add a gate where we don't consider websites with a DR of less than 55."
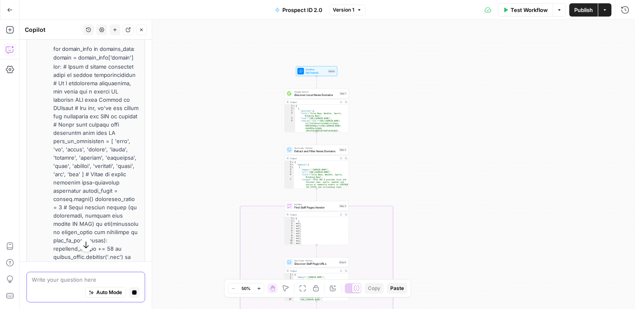
scroll to position [460, 0]
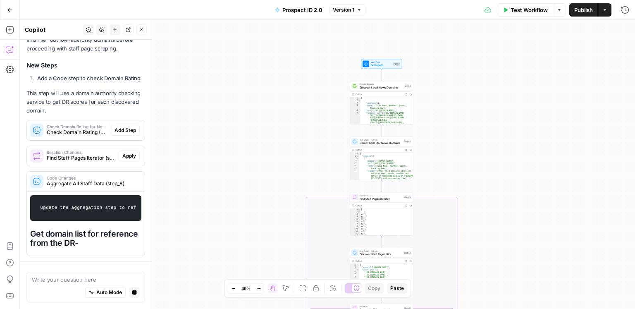
drag, startPoint x: 255, startPoint y: 158, endPoint x: 237, endPoint y: 183, distance: 30.2
click at [237, 183] on div "true false Workflow Set Inputs Inputs Google Search Discover Local News Domains…" at bounding box center [327, 164] width 615 height 289
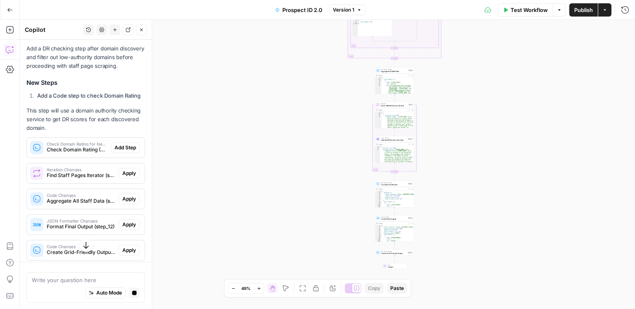
scroll to position [195, 0]
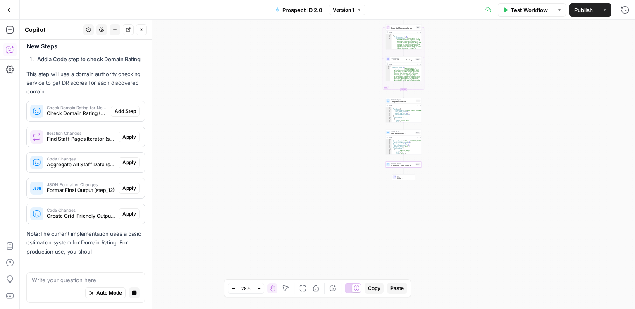
click at [62, 217] on span "Create Grid-Friendly Output (step_15)" at bounding box center [81, 215] width 69 height 7
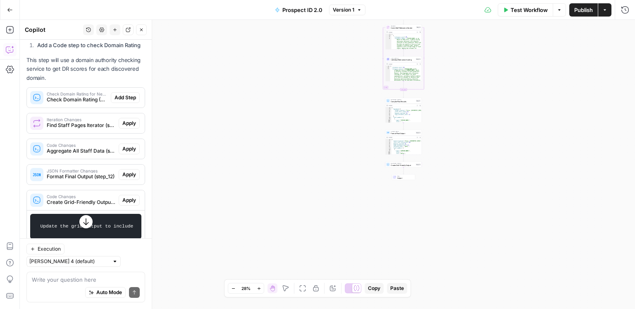
scroll to position [196, 0]
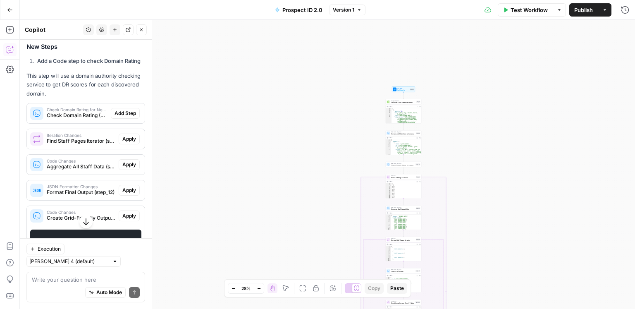
click at [117, 112] on span "Add Step" at bounding box center [124, 113] width 21 height 7
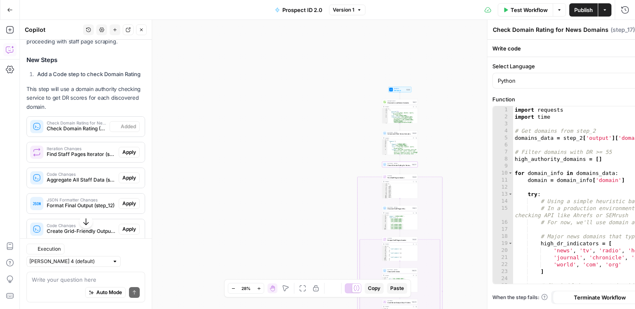
scroll to position [210, 0]
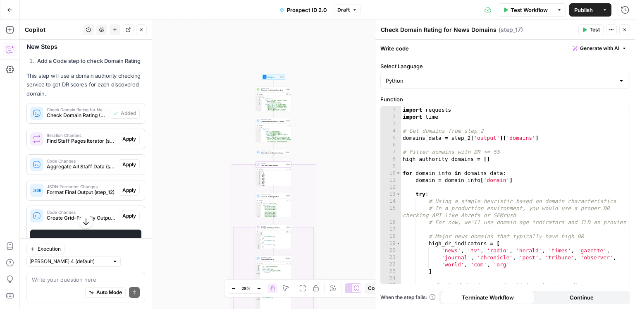
click at [126, 138] on span "Apply" at bounding box center [129, 138] width 14 height 7
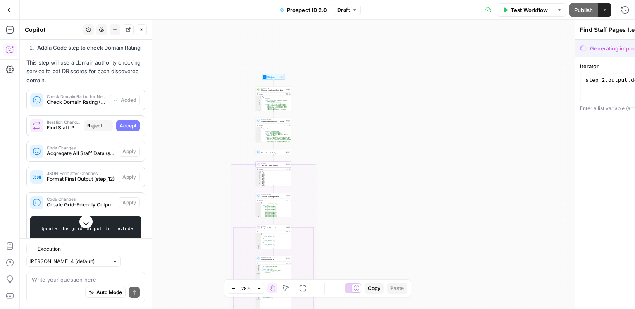
scroll to position [196, 0]
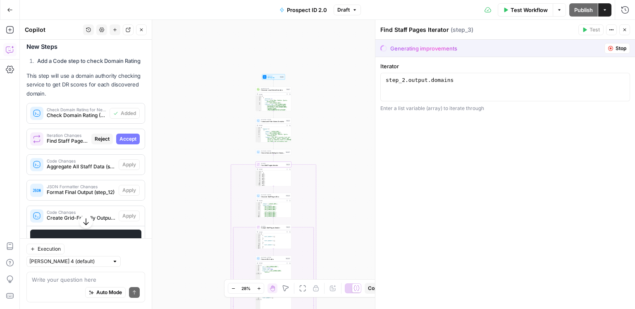
click at [126, 138] on span "Accept" at bounding box center [127, 138] width 17 height 7
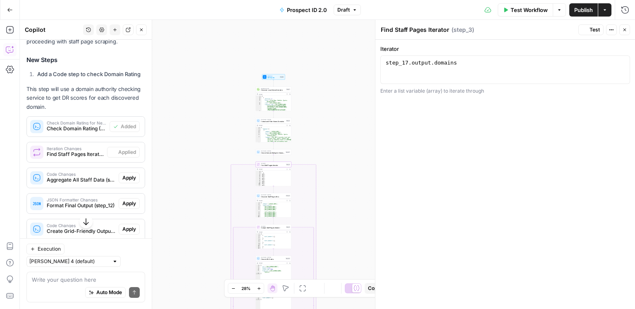
scroll to position [210, 0]
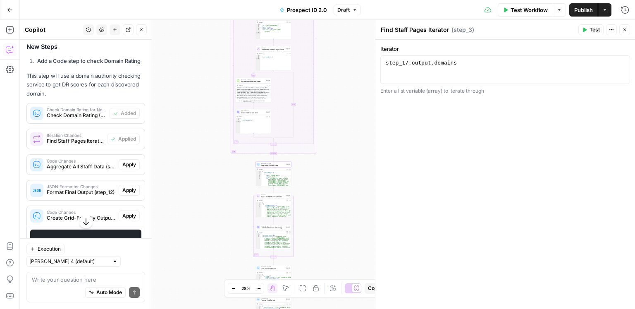
click at [129, 164] on span "Apply" at bounding box center [129, 164] width 14 height 7
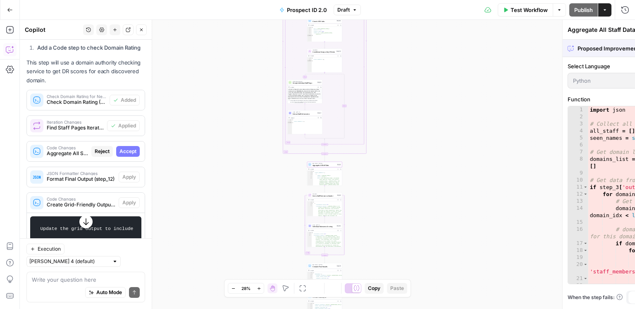
scroll to position [196, 0]
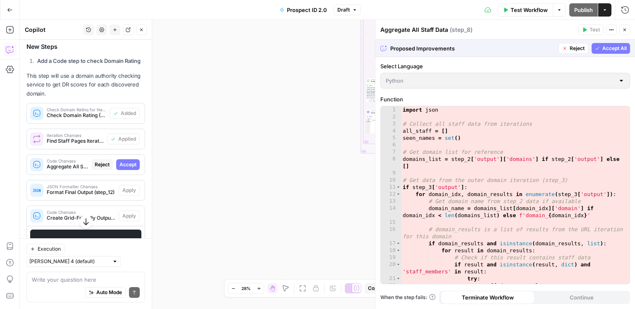
click at [129, 164] on span "Accept" at bounding box center [127, 164] width 17 height 7
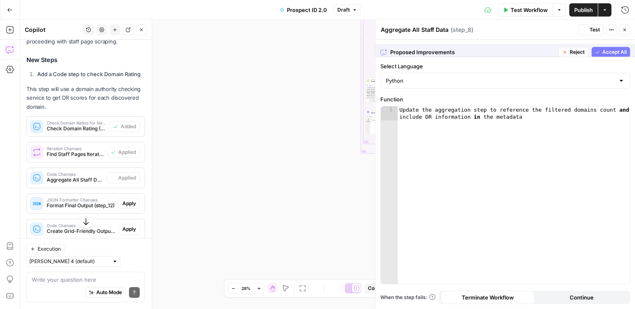
scroll to position [210, 0]
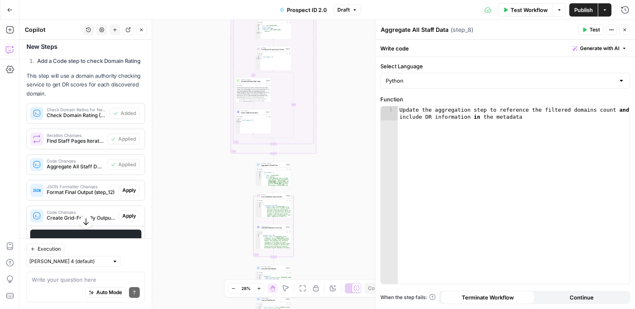
click at [469, 183] on div "Update the aggregation step to reference the filtered domains count and include…" at bounding box center [514, 209] width 232 height 206
type textarea "**********"
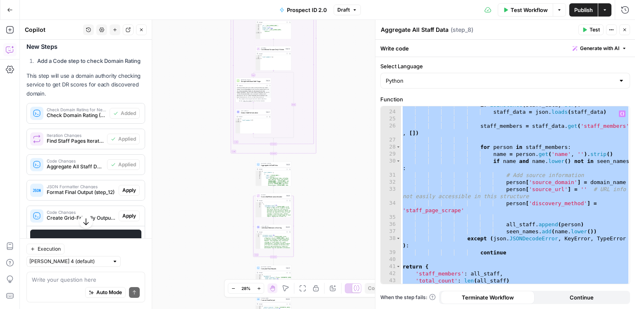
scroll to position [180, 0]
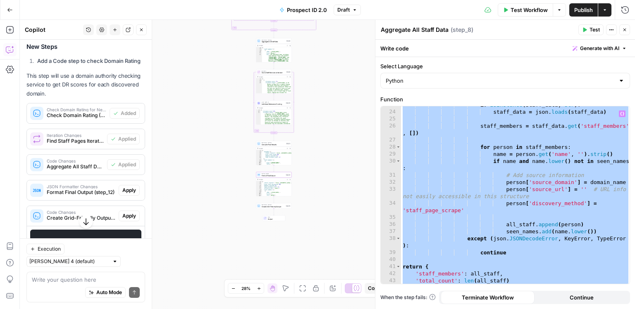
click at [132, 189] on span "Apply" at bounding box center [129, 189] width 14 height 7
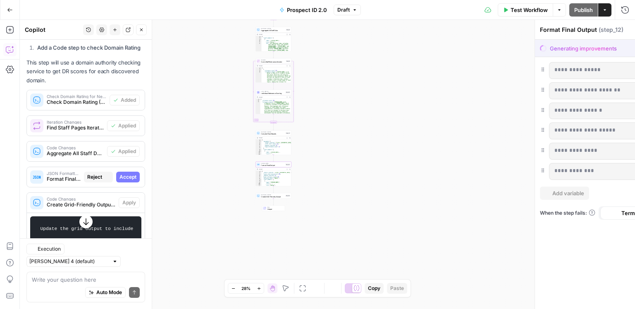
scroll to position [196, 0]
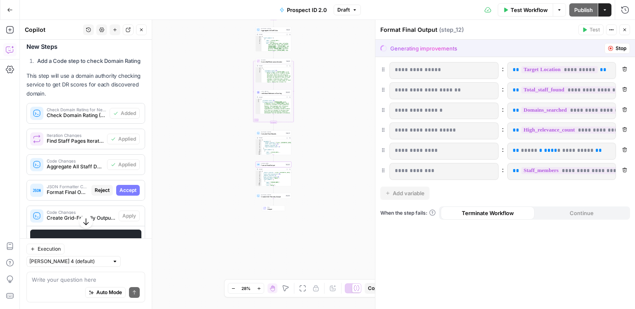
click at [129, 191] on span "Accept" at bounding box center [127, 189] width 17 height 7
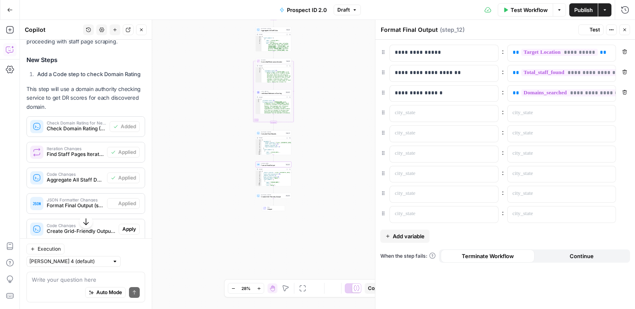
scroll to position [210, 0]
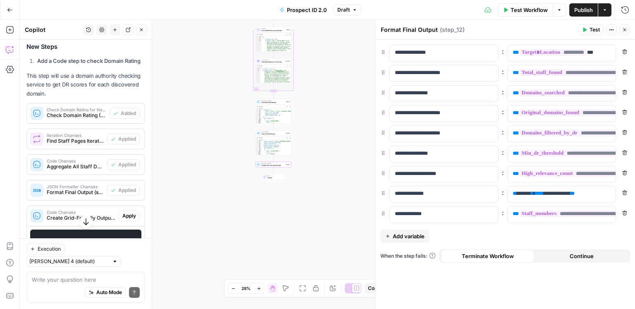
click at [132, 212] on span "Apply" at bounding box center [129, 215] width 14 height 7
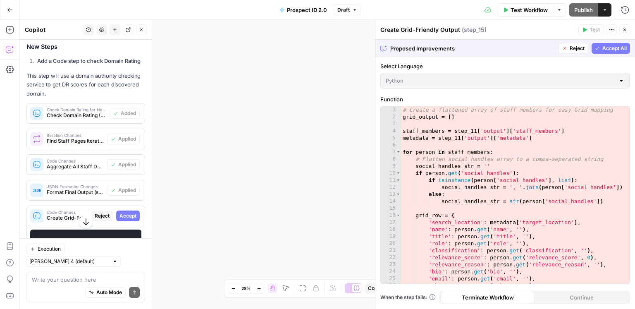
click at [131, 215] on span "Accept" at bounding box center [127, 215] width 17 height 7
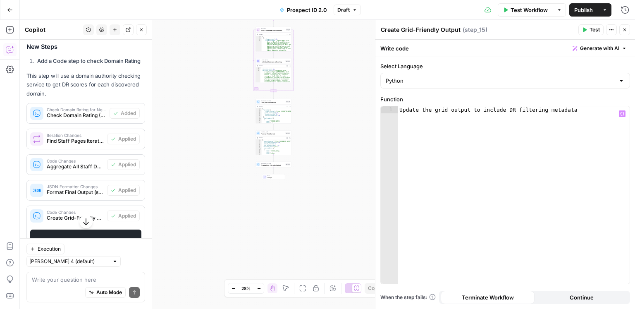
click at [545, 163] on div "Update the grid output to include DR filtering metadata" at bounding box center [514, 202] width 232 height 192
type textarea "**********"
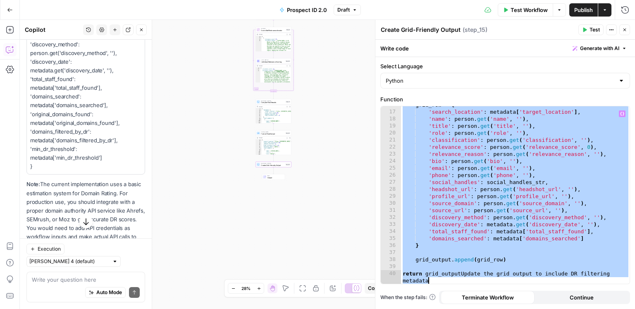
scroll to position [625, 0]
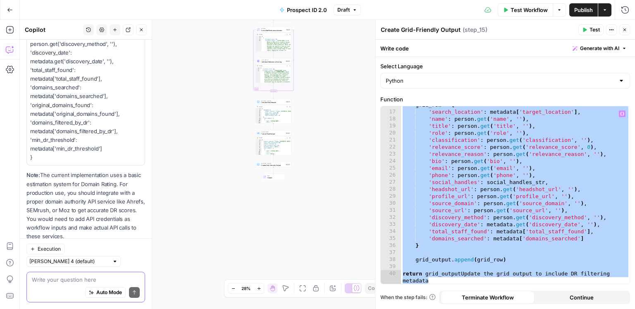
click at [85, 282] on textarea at bounding box center [86, 279] width 108 height 8
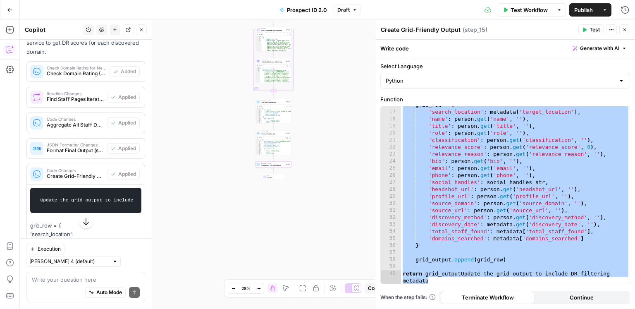
click at [80, 175] on span "Create Grid-Friendly Output (step_15)" at bounding box center [75, 175] width 57 height 7
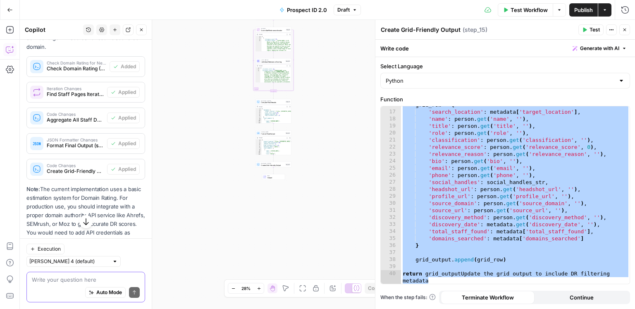
scroll to position [256, 0]
click at [65, 282] on textarea at bounding box center [86, 279] width 108 height 8
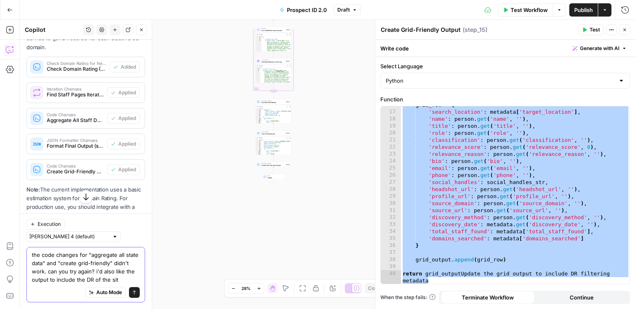
type textarea "the code changes for "aggregate all state data" and "create grid-friendly" didn…"
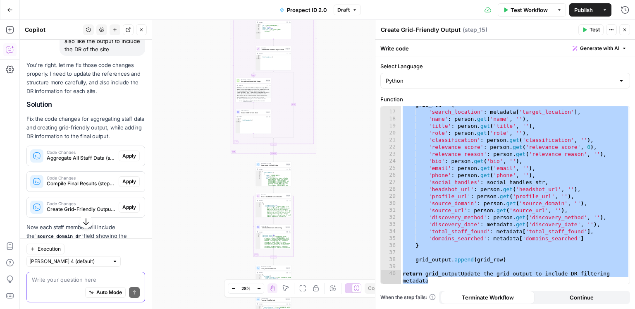
scroll to position [512, 0]
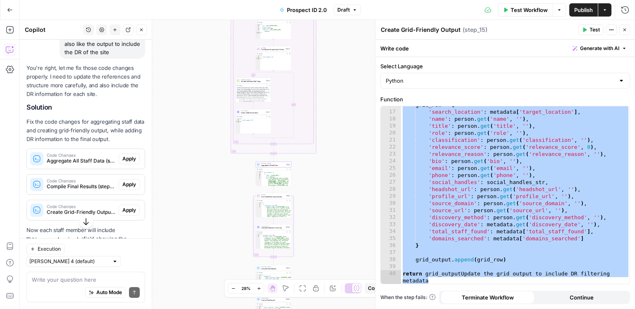
click at [126, 159] on span "Apply" at bounding box center [129, 158] width 14 height 7
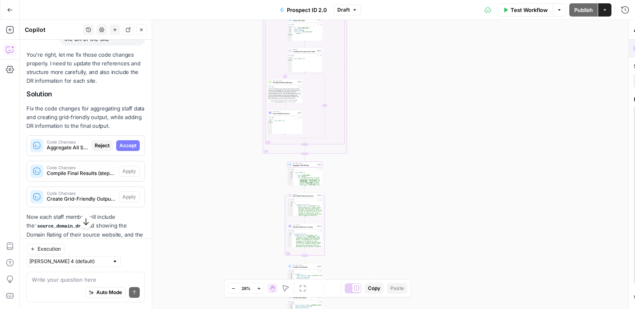
scroll to position [498, 0]
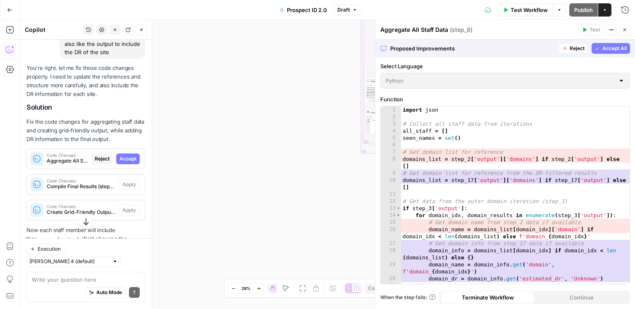
click at [609, 47] on span "Accept All" at bounding box center [614, 48] width 24 height 7
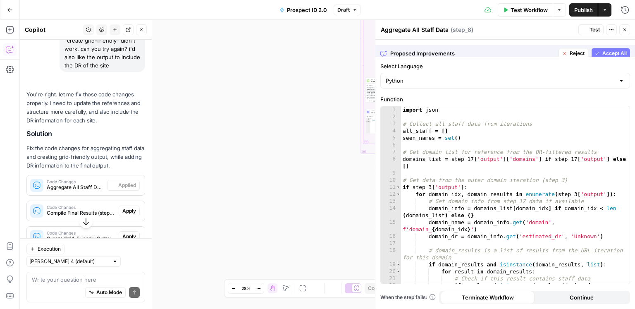
scroll to position [512, 0]
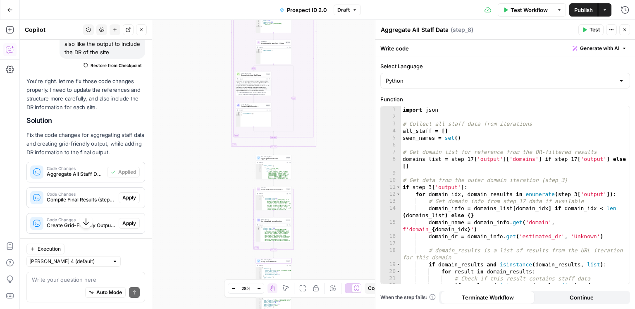
click at [125, 195] on span "Apply" at bounding box center [129, 197] width 14 height 7
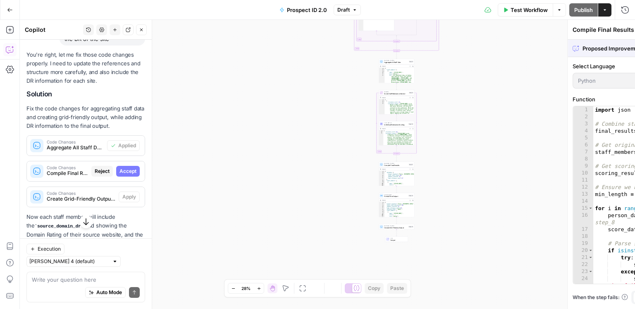
scroll to position [498, 0]
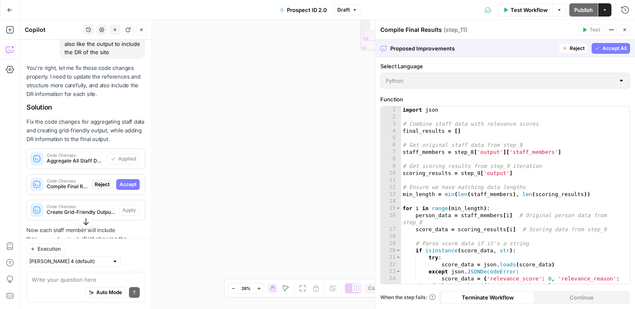
click at [608, 50] on span "Accept All" at bounding box center [614, 48] width 24 height 7
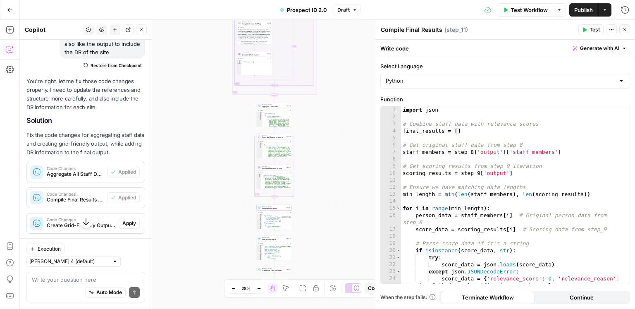
scroll to position [514, 0]
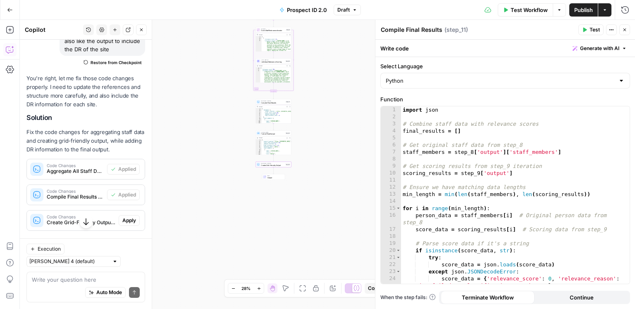
click at [130, 217] on span "Apply" at bounding box center [129, 220] width 14 height 7
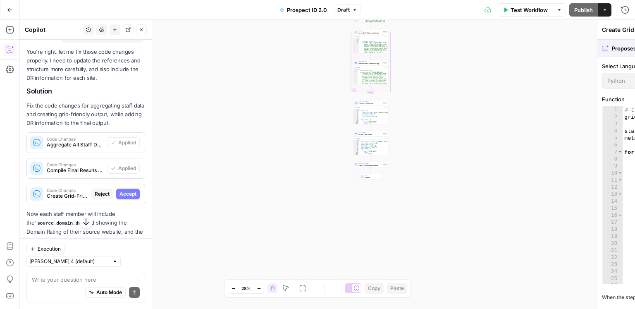
scroll to position [501, 0]
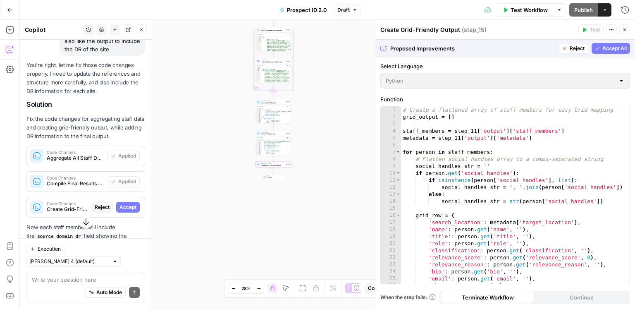
click at [128, 210] on button "Accept" at bounding box center [128, 207] width 24 height 11
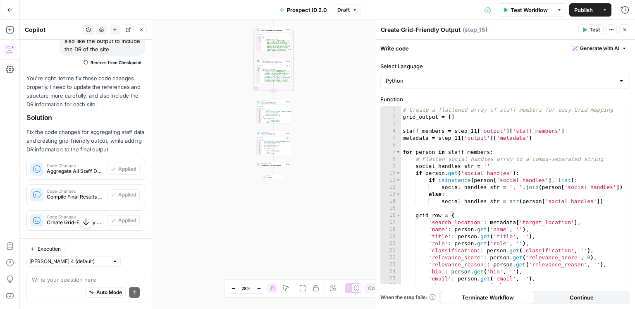
scroll to position [562, 0]
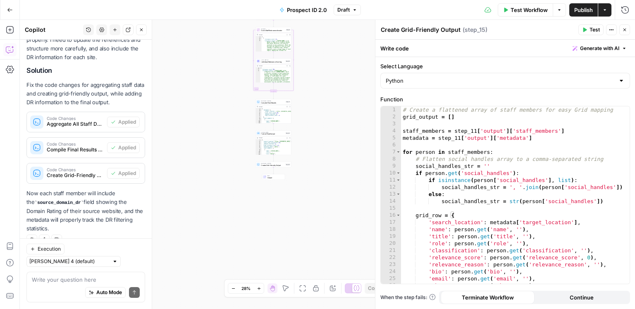
click at [527, 7] on span "Test Workflow" at bounding box center [528, 10] width 37 height 8
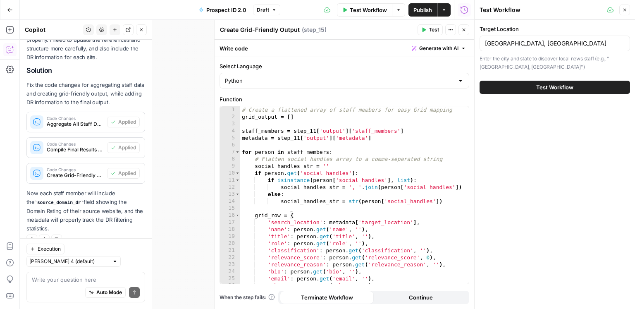
click at [536, 90] on span "Test Workflow" at bounding box center [554, 87] width 37 height 8
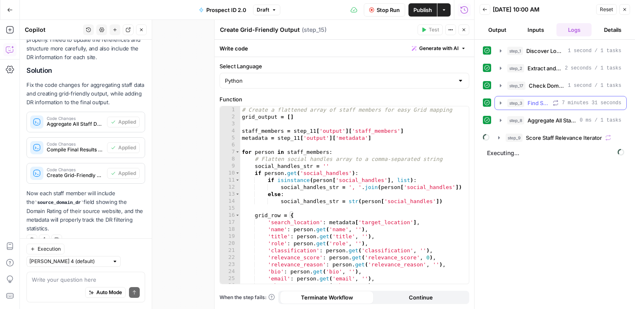
click at [531, 102] on span "Find Staff Pages Iterator" at bounding box center [538, 103] width 22 height 8
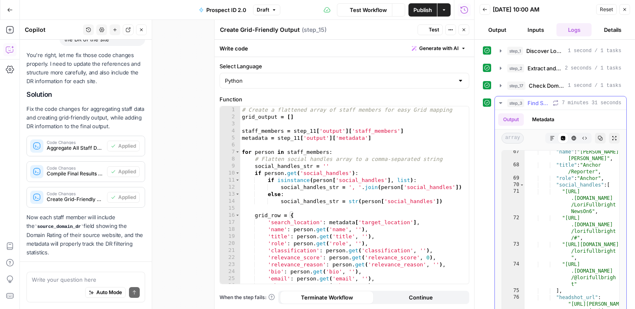
scroll to position [562, 0]
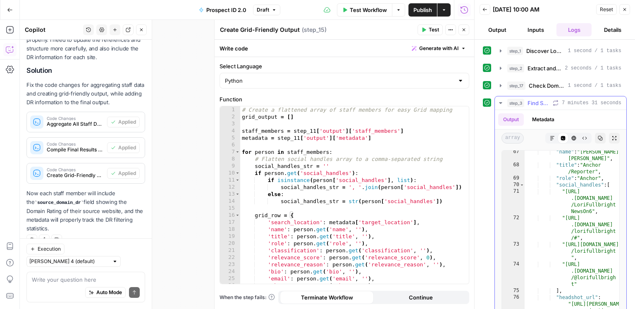
click at [564, 103] on span "7 minutes 31 seconds" at bounding box center [592, 102] width 60 height 7
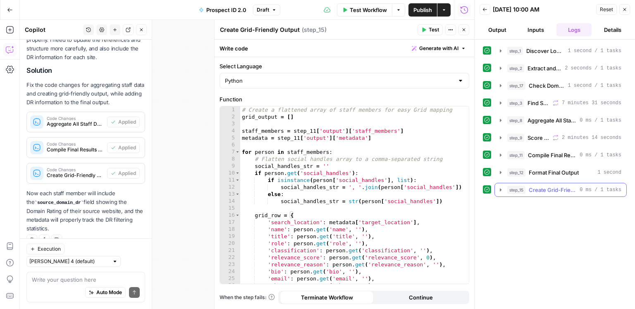
click at [559, 183] on button "step_15 Create Grid-Friendly Output 0 ms / 1 tasks" at bounding box center [560, 189] width 131 height 13
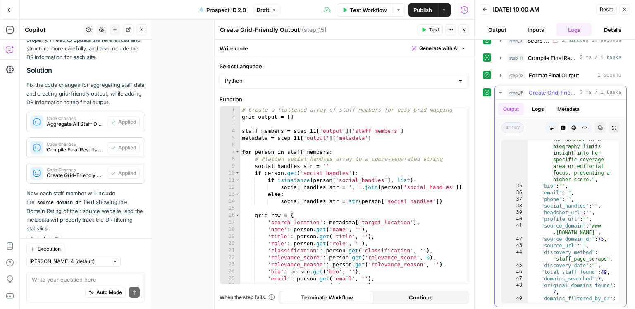
scroll to position [340, 0]
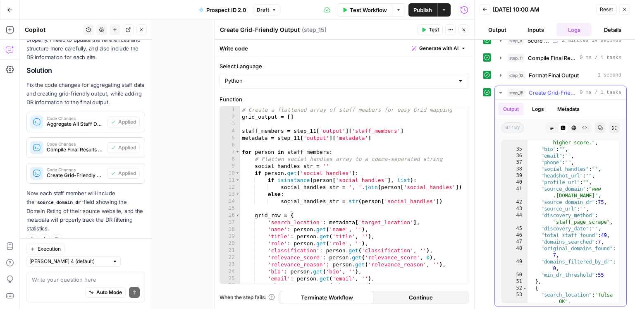
type textarea "**********"
click at [565, 202] on div ""relevance_reason" : "LeAnne Taylor holds the role of Anchor at www.newson6.com…" at bounding box center [573, 167] width 92 height 295
click at [601, 127] on icon "button" at bounding box center [600, 127] width 5 height 5
click at [607, 34] on button "Details" at bounding box center [612, 29] width 35 height 13
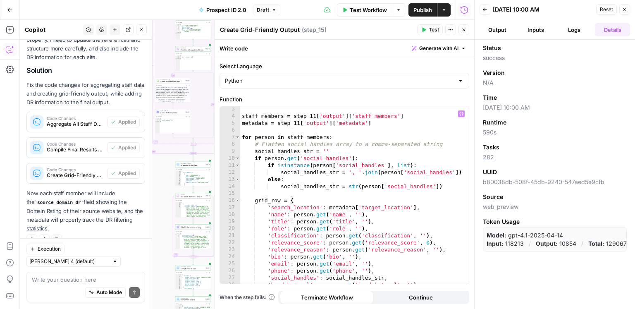
scroll to position [46, 0]
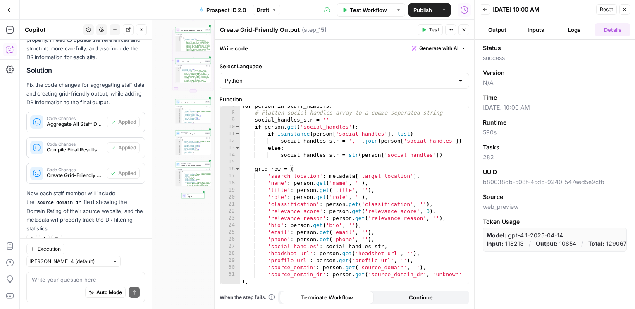
click at [60, 284] on div "Auto Mode Send" at bounding box center [86, 292] width 108 height 18
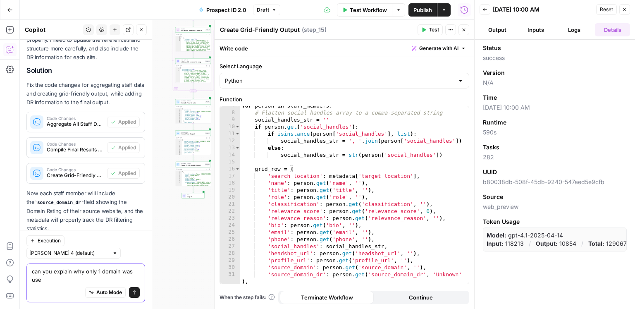
scroll to position [570, 0]
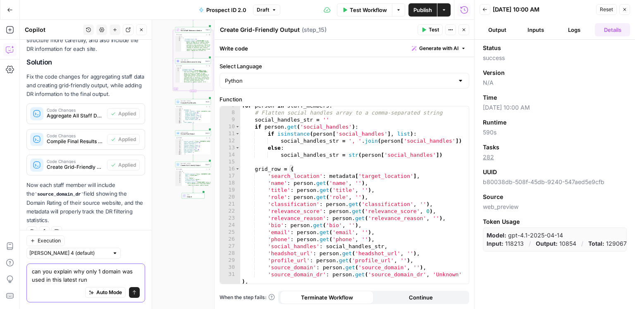
type textarea "can you explain why only 1 domain was used in this latest run?"
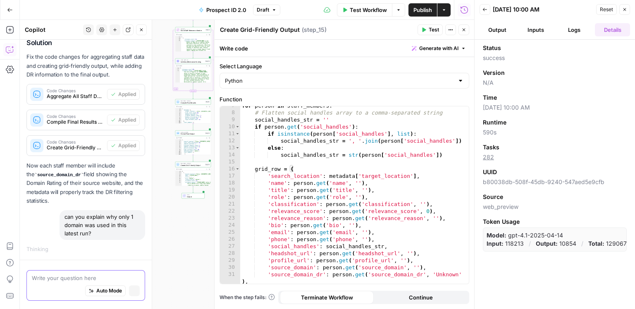
scroll to position [556, 0]
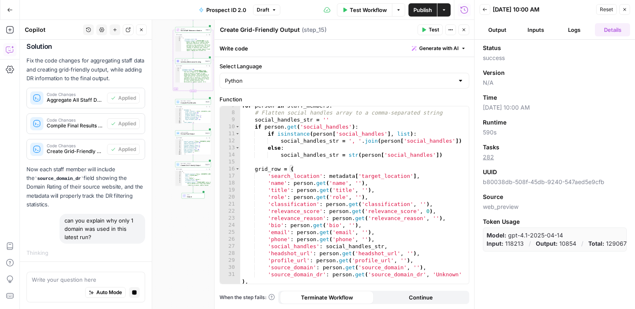
click at [557, 29] on button "Logs" at bounding box center [573, 29] width 35 height 13
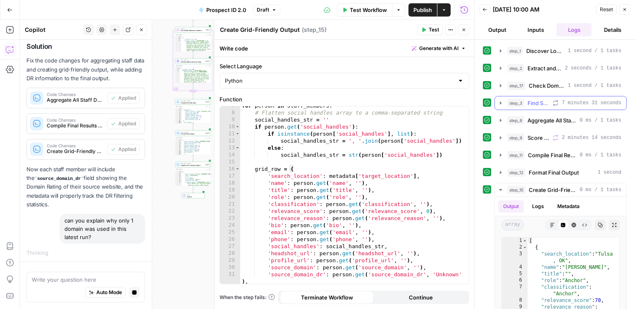
click at [537, 99] on span "Find Staff Pages Iterator" at bounding box center [538, 103] width 22 height 8
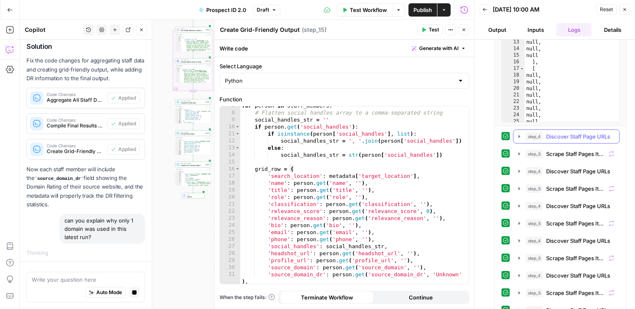
click at [538, 138] on span "step_4" at bounding box center [534, 136] width 17 height 8
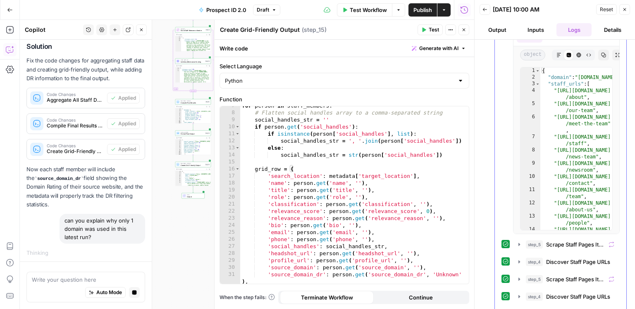
scroll to position [337, 0]
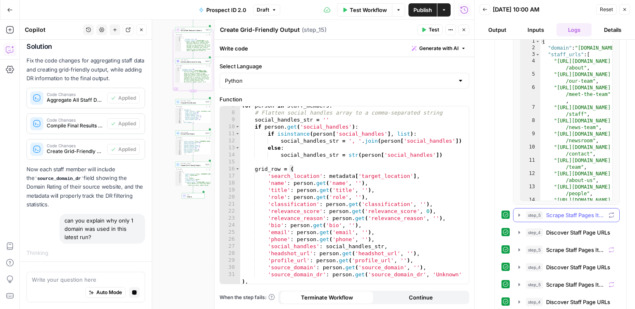
click at [534, 211] on span "step_5" at bounding box center [534, 215] width 17 height 8
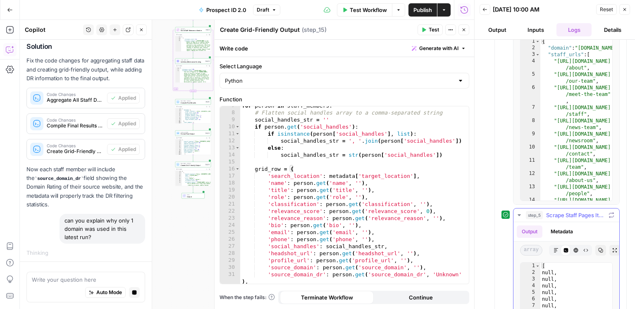
scroll to position [334, 0]
click at [534, 211] on button "step_5 Scrape Staff Pages Iterator 14 seconds" at bounding box center [566, 217] width 106 height 13
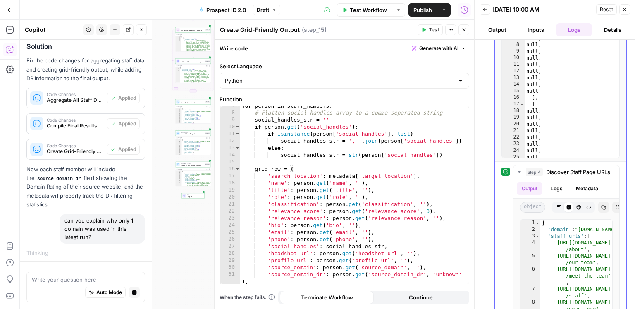
scroll to position [155, 0]
click at [543, 169] on div "step_4 Discover Staff Page URLs 0 ms / 1 tasks" at bounding box center [570, 173] width 88 height 8
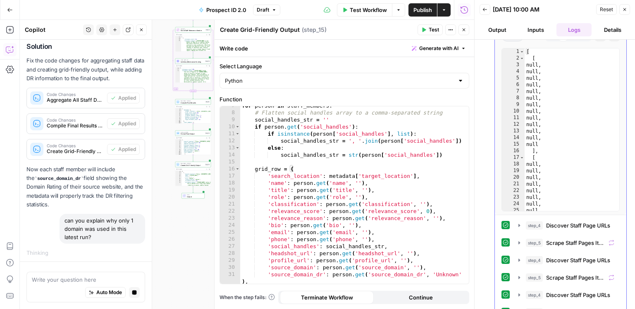
scroll to position [51, 0]
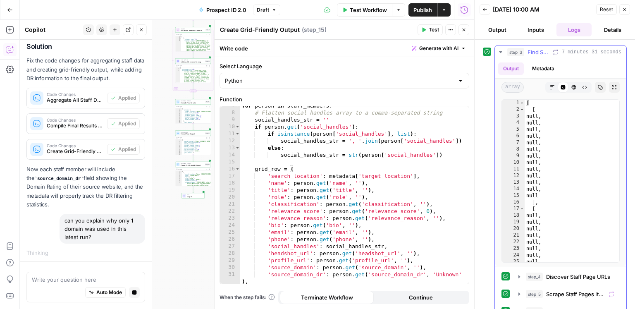
click at [560, 48] on div "step_3 Find Staff Pages Iterator 7 minutes 31 seconds" at bounding box center [564, 52] width 114 height 8
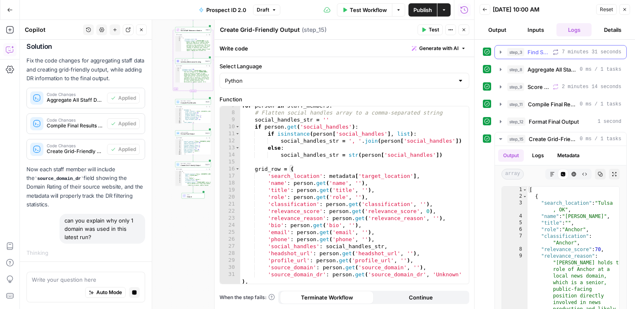
click at [560, 48] on div "step_3 Find Staff Pages Iterator 7 minutes 31 seconds" at bounding box center [564, 52] width 114 height 8
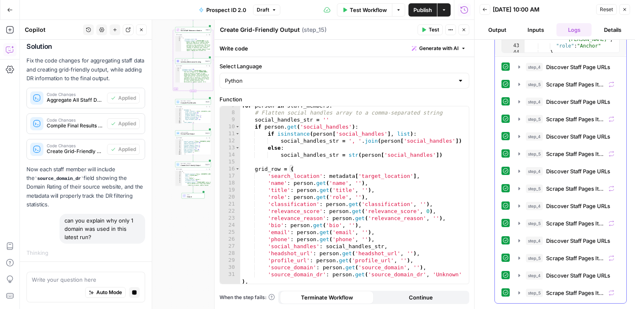
scroll to position [332, 0]
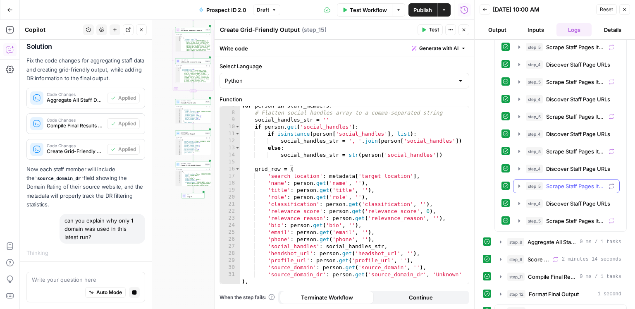
click at [569, 171] on button "step_4 Discover Staff Page URLs 0 ms / 1 tasks" at bounding box center [566, 168] width 106 height 13
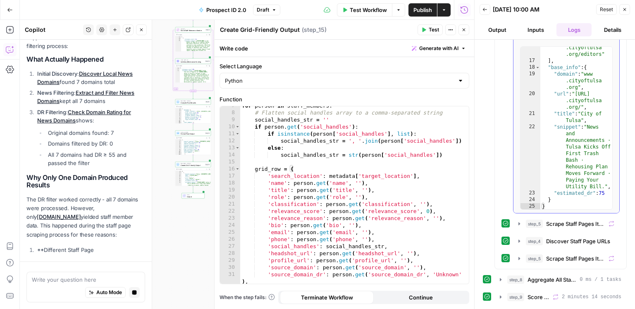
scroll to position [502, 0]
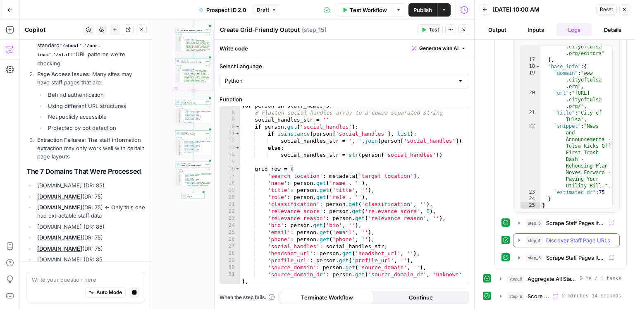
click at [562, 236] on span "Discover Staff Page URLs" at bounding box center [578, 240] width 64 height 8
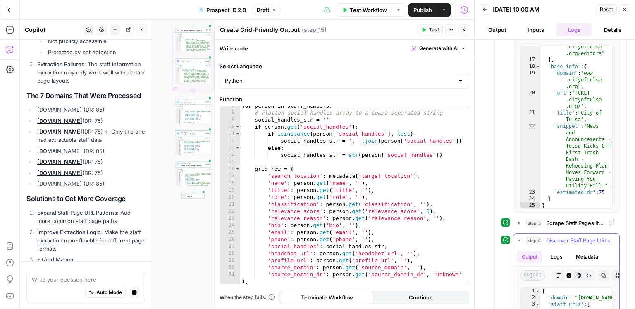
scroll to position [0, 0]
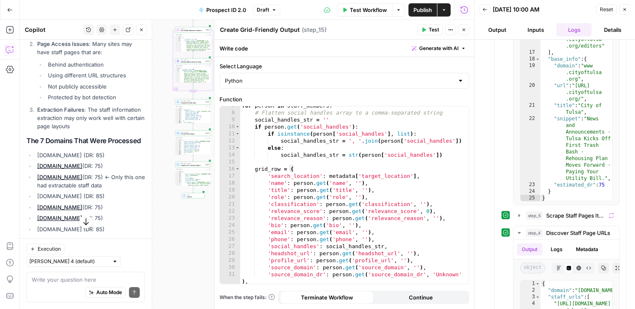
drag, startPoint x: 88, startPoint y: 167, endPoint x: 36, endPoint y: 168, distance: 52.9
click at [36, 173] on li "www.newson6.com (DR: 75) ← Only this one had extractable staff data" at bounding box center [90, 181] width 110 height 17
copy link "www.newson6.com"
click at [38, 151] on li "ktul.com (DR: 85)" at bounding box center [90, 155] width 110 height 8
copy li "ktul.com"
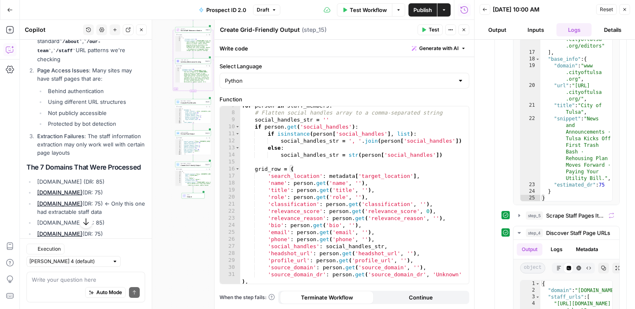
scroll to position [1061, 0]
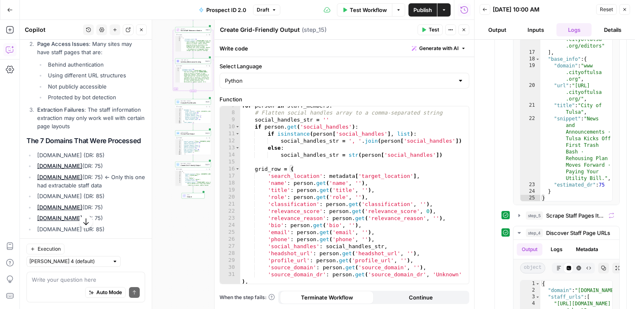
drag, startPoint x: 74, startPoint y: 187, endPoint x: 33, endPoint y: 185, distance: 41.0
click at [33, 185] on ul "ktul.com (DR: 85) www.kjrh.com (DR: 75) www.newson6.com (DR: 75) ← Only this on…" at bounding box center [85, 192] width 119 height 82
copy li "tulsaworld.com"
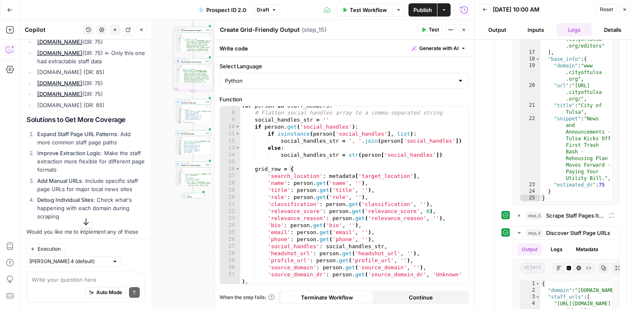
scroll to position [1196, 0]
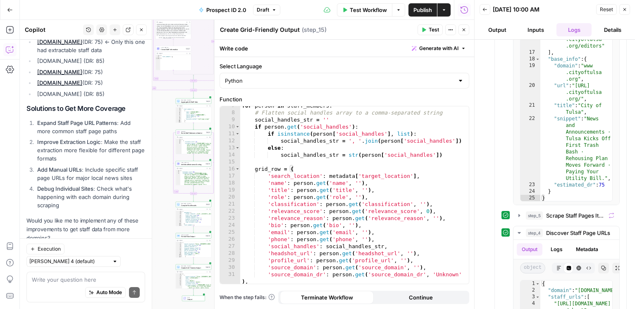
drag, startPoint x: 158, startPoint y: 67, endPoint x: 159, endPoint y: 170, distance: 102.5
click at [159, 170] on div "true false Workflow Set Inputs Inputs Google Search Discover Local News Domains…" at bounding box center [247, 164] width 454 height 289
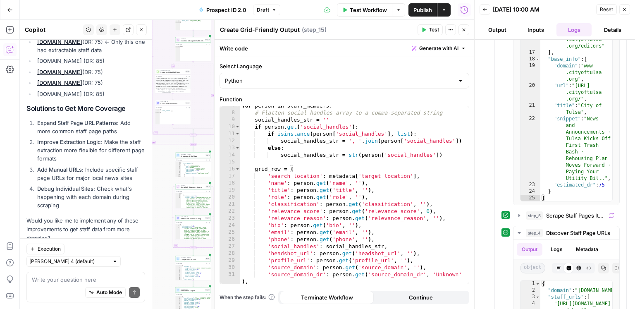
drag, startPoint x: 163, startPoint y: 145, endPoint x: 162, endPoint y: 200, distance: 54.1
click at [162, 200] on div "true false Workflow Set Inputs Inputs Google Search Discover Local News Domains…" at bounding box center [247, 164] width 454 height 289
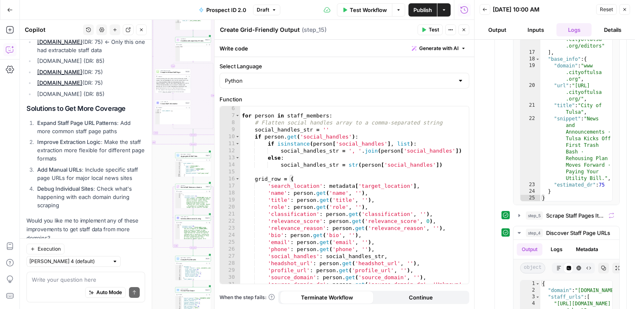
scroll to position [0, 0]
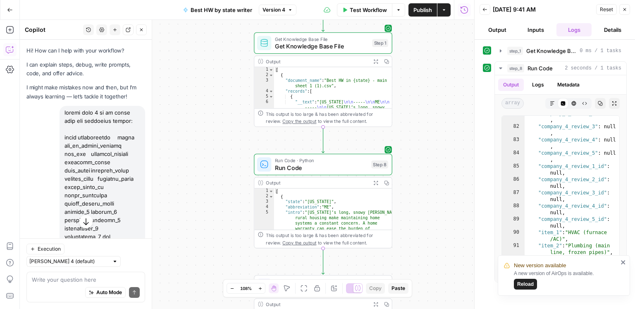
scroll to position [4091, 0]
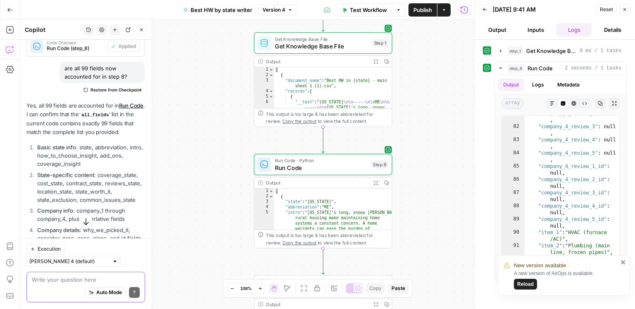
click at [54, 283] on textarea at bounding box center [86, 279] width 108 height 8
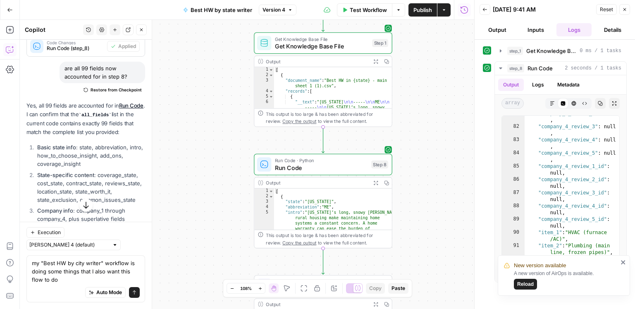
click at [237, 248] on div "Workflow Set Inputs Inputs Get Knowledge Base File Get Knowledge Base File Step…" at bounding box center [247, 164] width 454 height 289
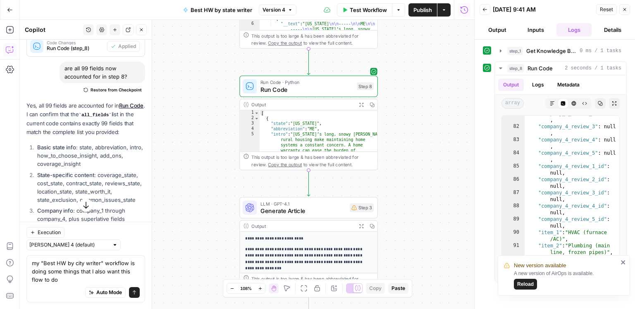
drag, startPoint x: 234, startPoint y: 239, endPoint x: 223, endPoint y: 161, distance: 79.3
click at [223, 161] on div "Workflow Set Inputs Inputs Get Knowledge Base File Get Knowledge Base File Step…" at bounding box center [247, 164] width 454 height 289
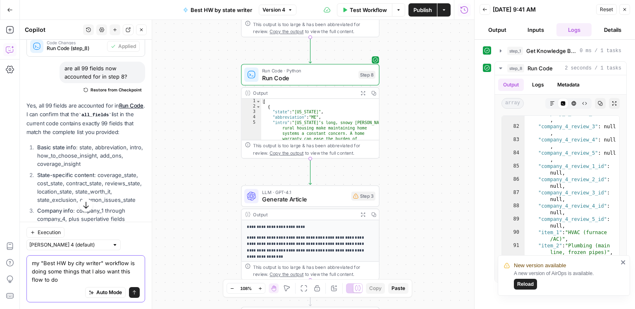
click at [93, 283] on textarea "my "Best HW by city writer" workflow is doing some things that I also want this…" at bounding box center [86, 271] width 108 height 25
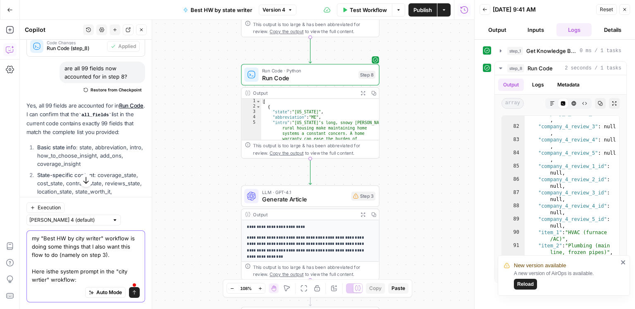
paste textarea "Lor ips d sitametconse adipisc elitse doeiusmodtem in utla etdolorema ali enima…"
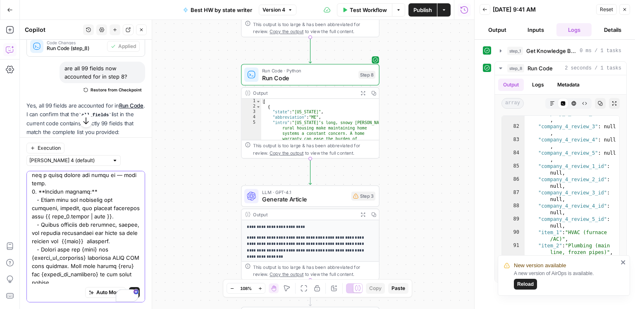
scroll to position [618, 0]
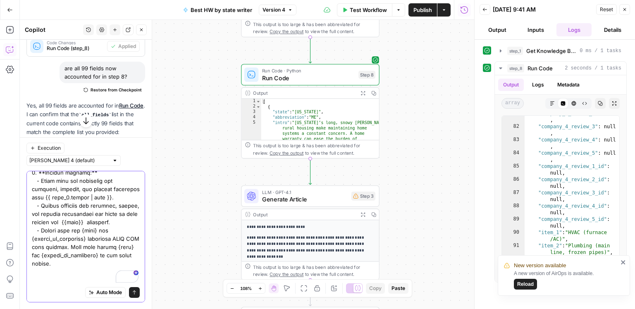
paste textarea "Create a unique article about the best home warranty companies in {{city}} usin…"
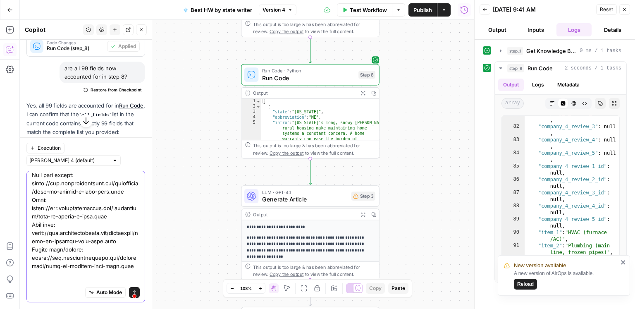
scroll to position [0, 0]
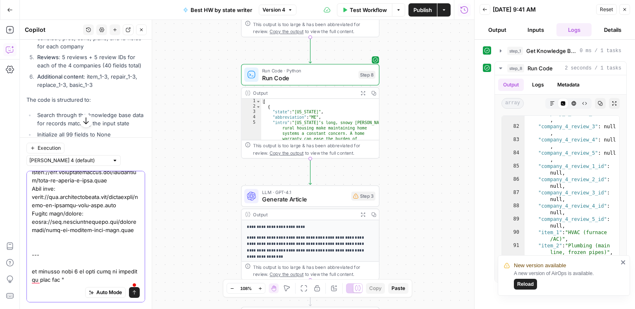
paste textarea "Add-ons and discounts"
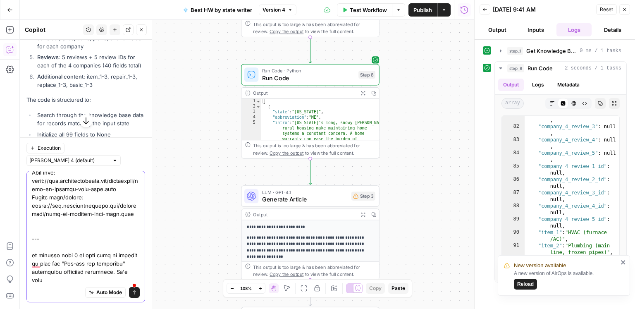
drag, startPoint x: 110, startPoint y: 283, endPoint x: 138, endPoint y: 283, distance: 28.5
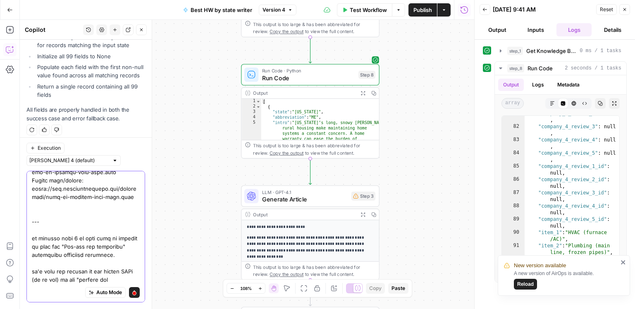
scroll to position [2626, 0]
paste textarea "Item or system HVAC (furnace/AC) Plumbing (main line, frozen pipes) Roof leak r…"
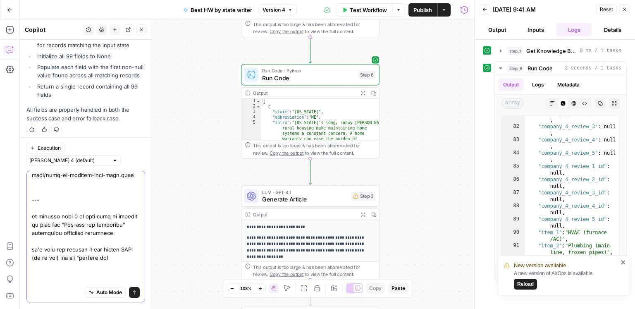
scroll to position [2684, 0]
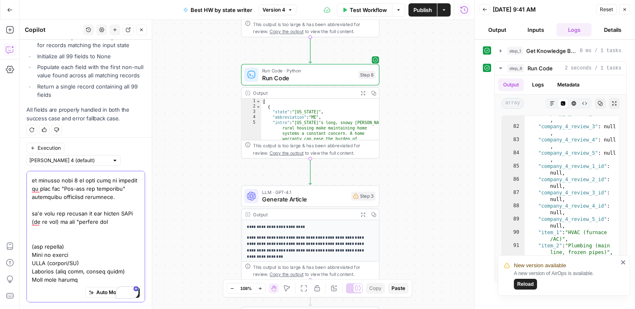
paste textarea "Average repair/replacement costs for covered items"
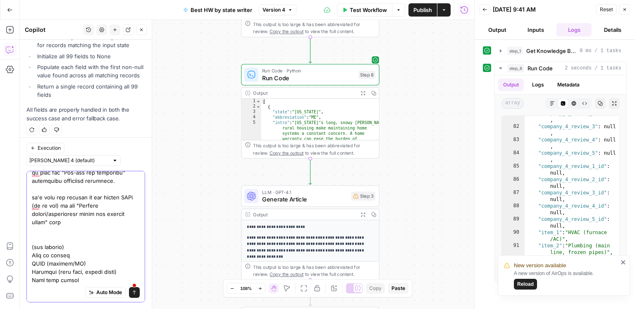
type textarea "my "Best HW by city writer" workflow is doing some things that I also want this…"
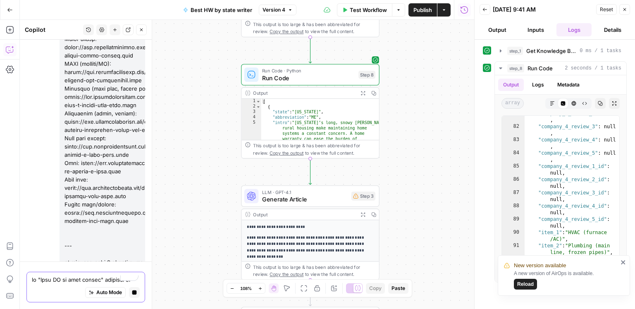
scroll to position [4064, 0]
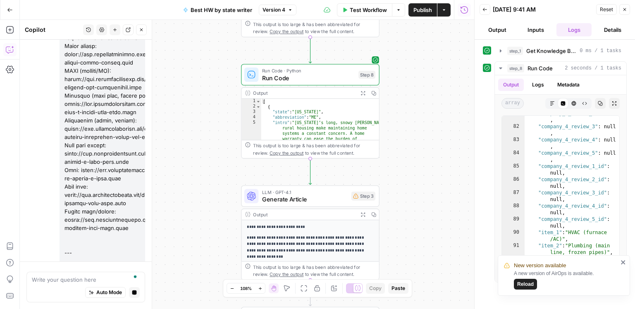
click at [530, 286] on span "Reload" at bounding box center [525, 283] width 17 height 7
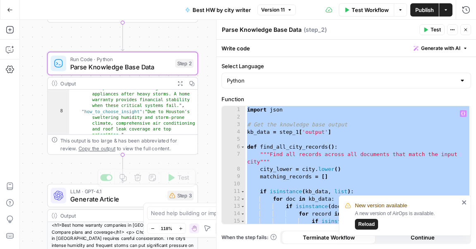
scroll to position [56, 0]
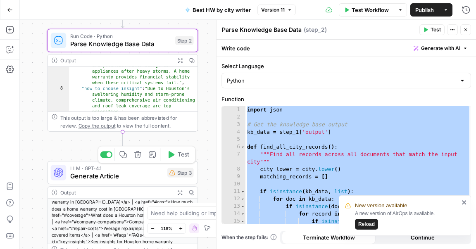
click at [80, 169] on span "LLM · GPT-4.1" at bounding box center [116, 168] width 93 height 8
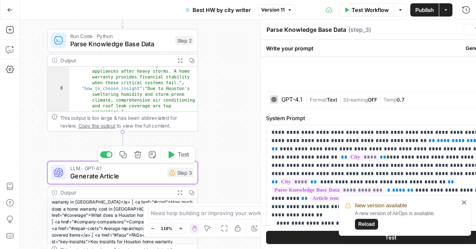
type textarea "Generate Article"
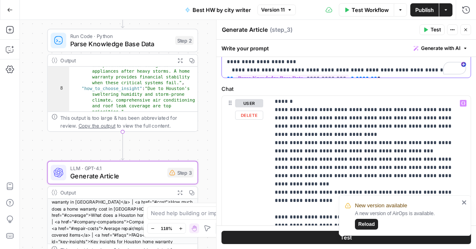
scroll to position [323, 0]
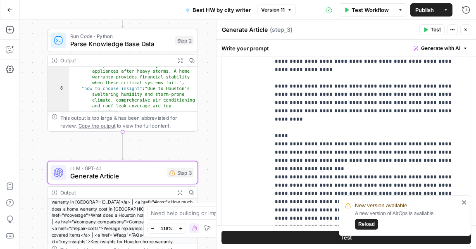
scroll to position [585, 0]
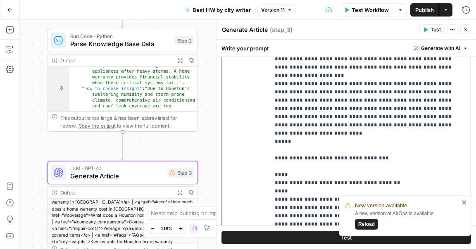
click at [374, 119] on p "**********" at bounding box center [370, 225] width 191 height 1298
click at [462, 203] on icon "close" at bounding box center [465, 202] width 6 height 7
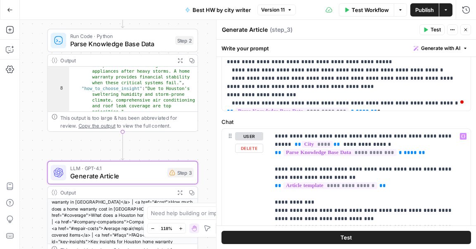
scroll to position [362, 0]
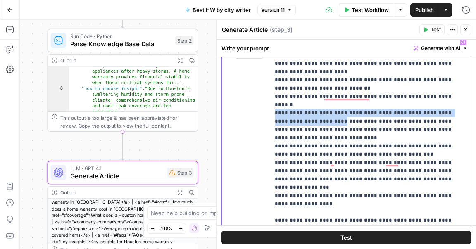
drag, startPoint x: 272, startPoint y: 95, endPoint x: 398, endPoint y: 115, distance: 127.7
click at [307, 100] on div "**********" at bounding box center [370, 203] width 201 height 337
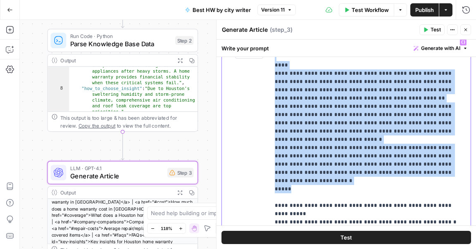
drag, startPoint x: 271, startPoint y: 98, endPoint x: 320, endPoint y: 132, distance: 60.0
click at [320, 132] on div "**********" at bounding box center [370, 203] width 201 height 337
copy p "**********"
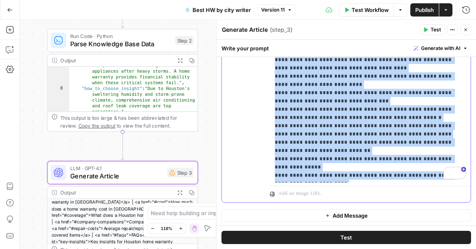
drag, startPoint x: 278, startPoint y: 122, endPoint x: 339, endPoint y: 174, distance: 80.6
click at [340, 174] on div "**********" at bounding box center [370, 14] width 201 height 337
copy p "**********"
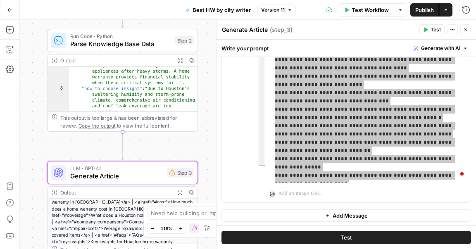
scroll to position [967, 0]
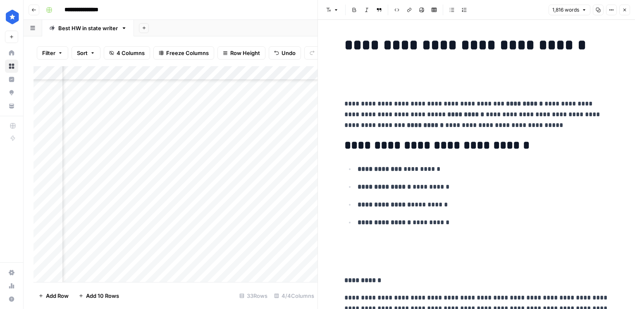
scroll to position [156, 139]
click at [254, 169] on div "Add Column" at bounding box center [175, 174] width 284 height 216
click at [626, 8] on icon "button" at bounding box center [624, 9] width 5 height 5
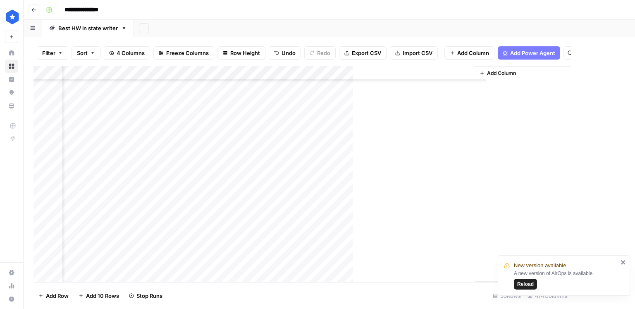
scroll to position [156, 0]
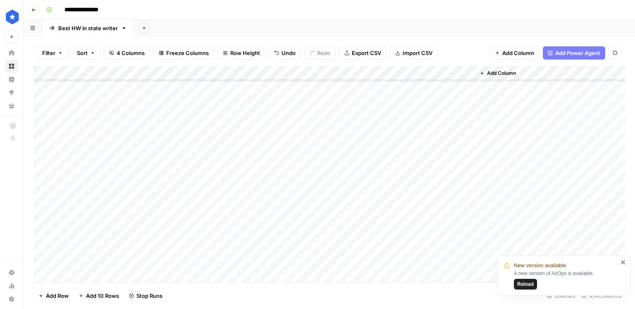
click at [260, 170] on div "Add Column" at bounding box center [328, 174] width 591 height 216
click at [232, 257] on div "Add Column" at bounding box center [328, 174] width 591 height 216
click at [360, 254] on div "Add Column" at bounding box center [328, 174] width 591 height 216
click at [626, 261] on icon "close" at bounding box center [623, 262] width 6 height 7
click at [467, 169] on div "Add Column" at bounding box center [328, 174] width 591 height 216
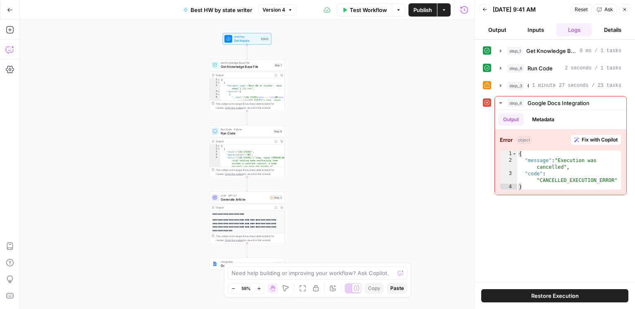
click at [12, 48] on icon "button" at bounding box center [10, 49] width 8 height 8
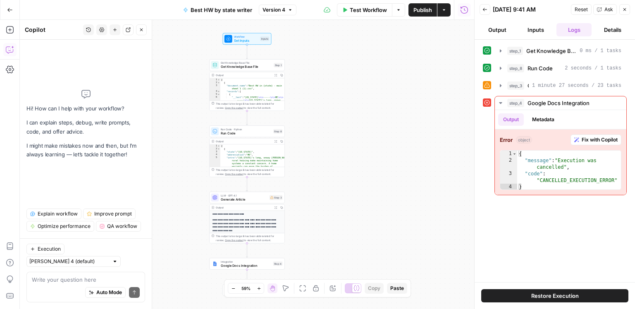
click at [247, 200] on span "Generate Article" at bounding box center [244, 199] width 47 height 5
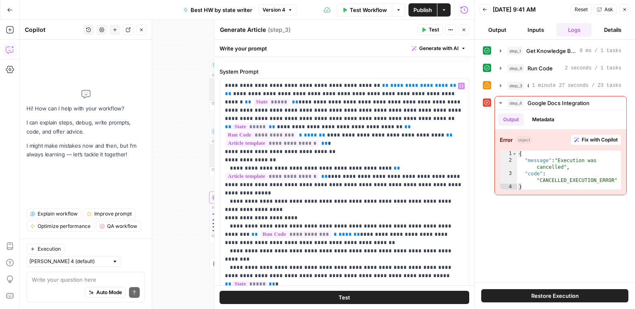
scroll to position [53, 0]
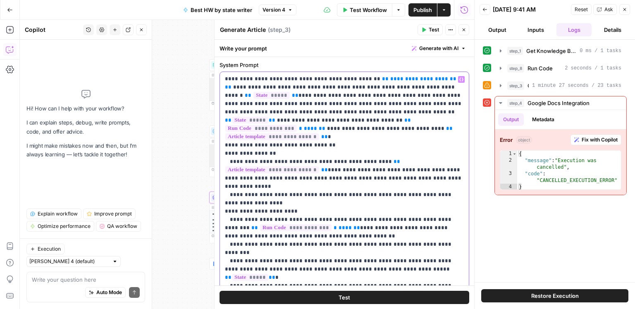
click at [315, 172] on p "**********" at bounding box center [344, 236] width 239 height 339
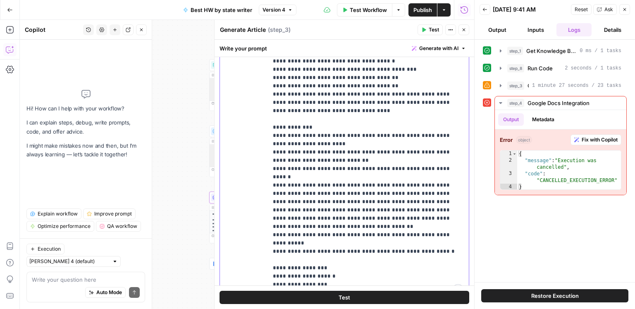
scroll to position [91, 0]
drag, startPoint x: 431, startPoint y: 198, endPoint x: 268, endPoint y: 169, distance: 165.5
click at [268, 169] on div "**********" at bounding box center [368, 131] width 201 height 337
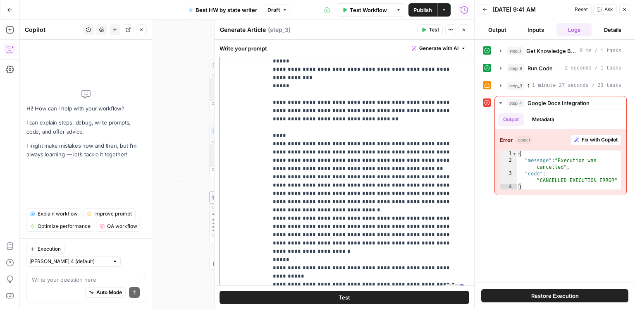
scroll to position [575, 0]
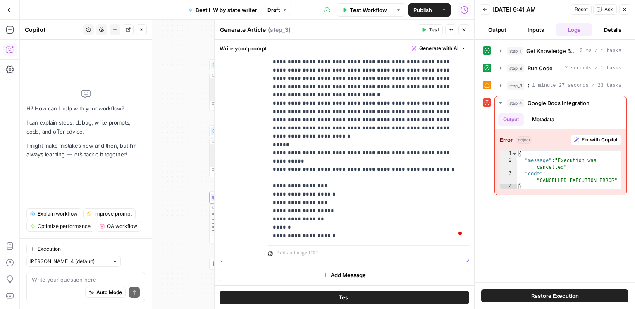
scroll to position [726, 0]
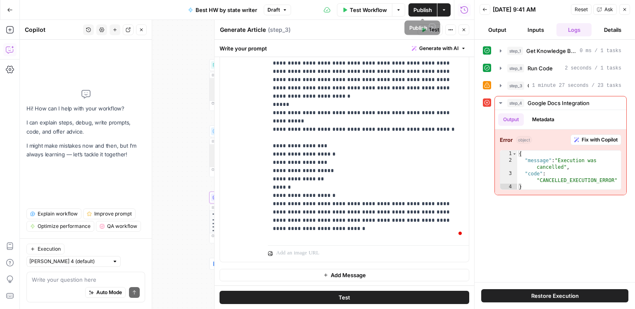
click at [418, 12] on span "Publish" at bounding box center [422, 10] width 19 height 8
